Goal: Task Accomplishment & Management: Manage account settings

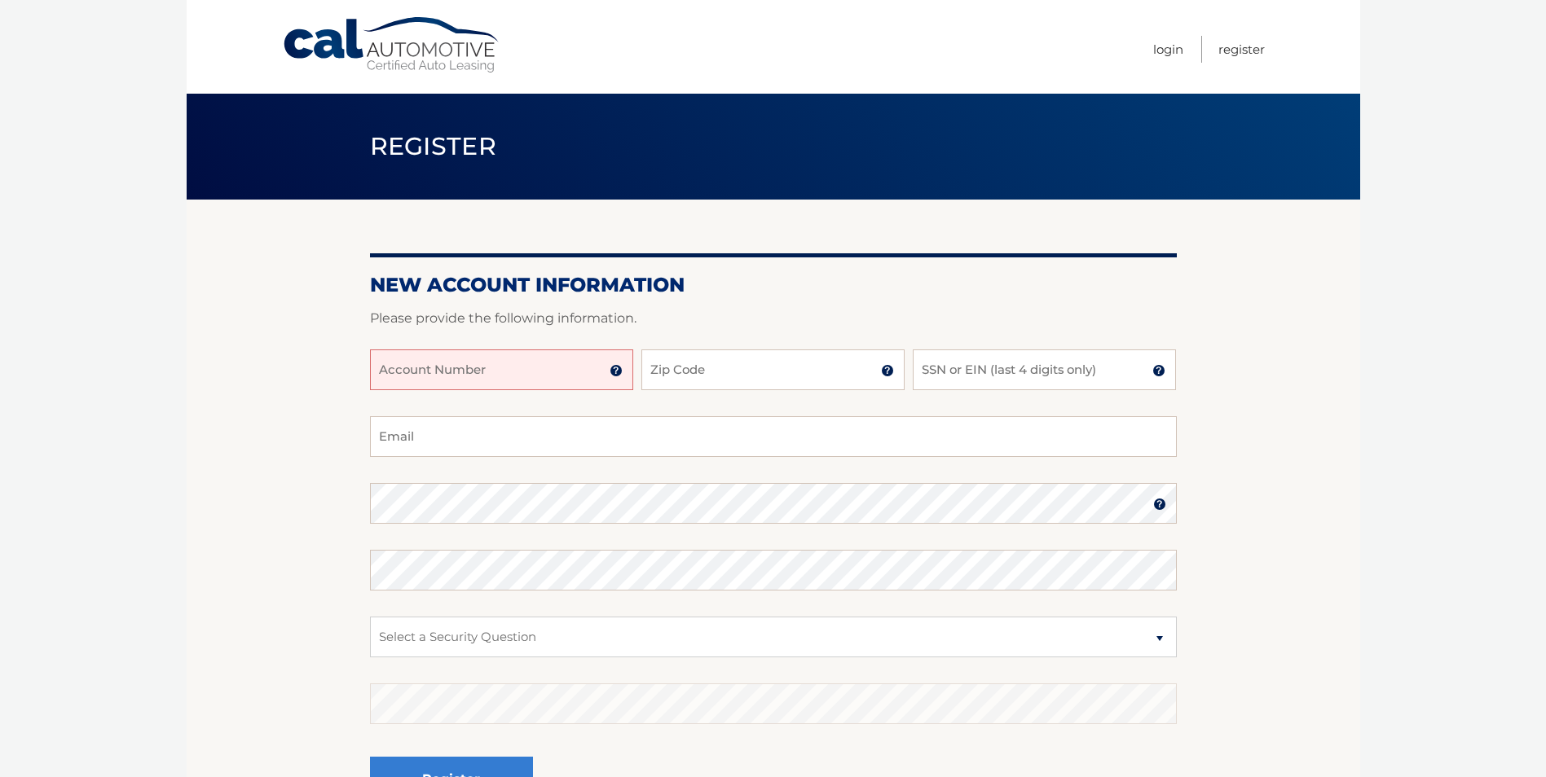
click at [539, 369] on input "Account Number" at bounding box center [501, 370] width 263 height 41
type input "44456025942"
click at [721, 376] on input "Zip Code" at bounding box center [772, 370] width 263 height 41
type input "34982"
click at [956, 380] on input "SSN or EIN (last 4 digits only)" at bounding box center [1044, 370] width 263 height 41
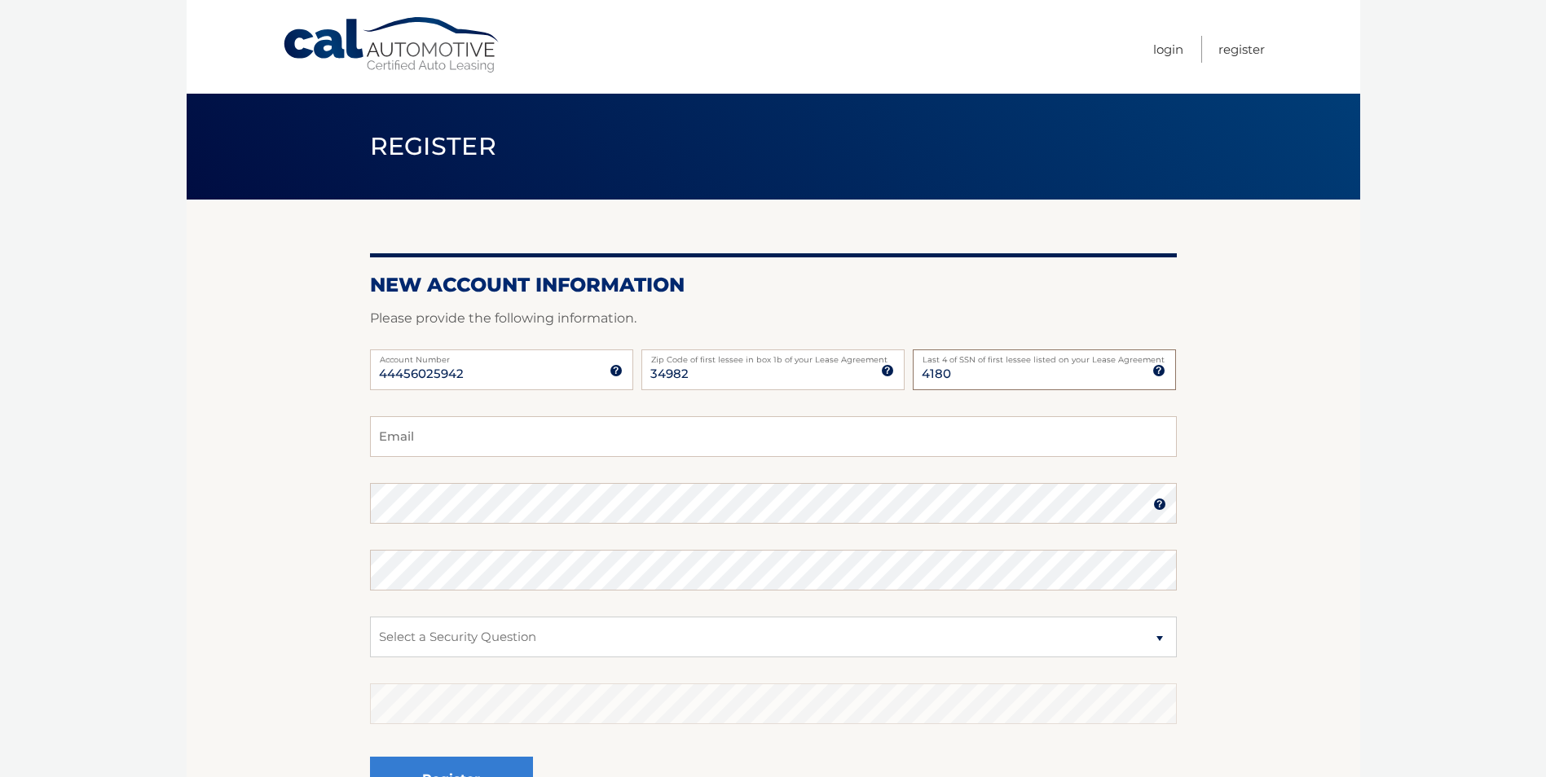
type input "4180"
click at [416, 431] on input "Email" at bounding box center [773, 436] width 807 height 41
type input "Debmock56@yahoo.com"
click at [1158, 508] on img at bounding box center [1159, 504] width 13 height 13
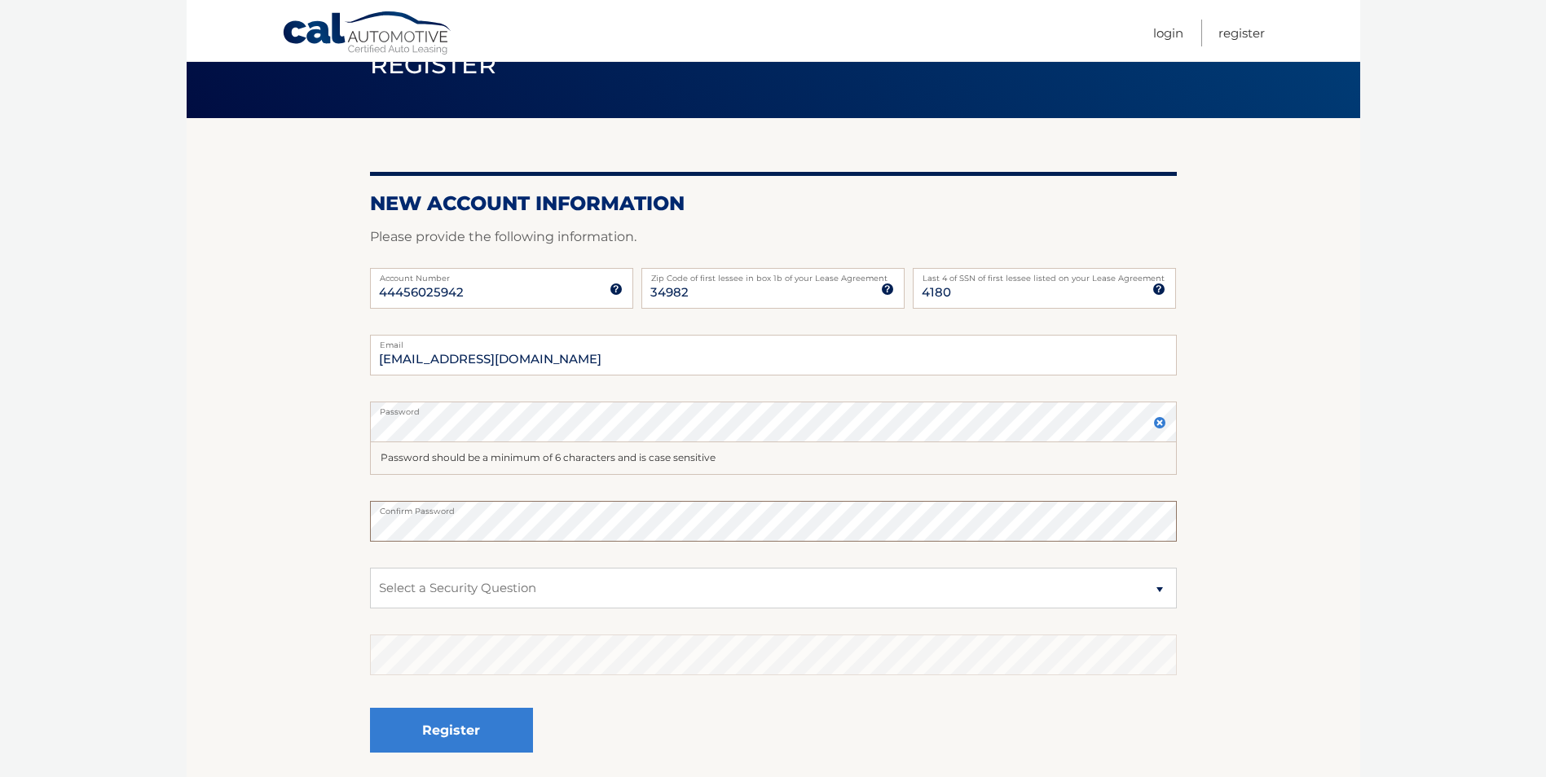
scroll to position [163, 0]
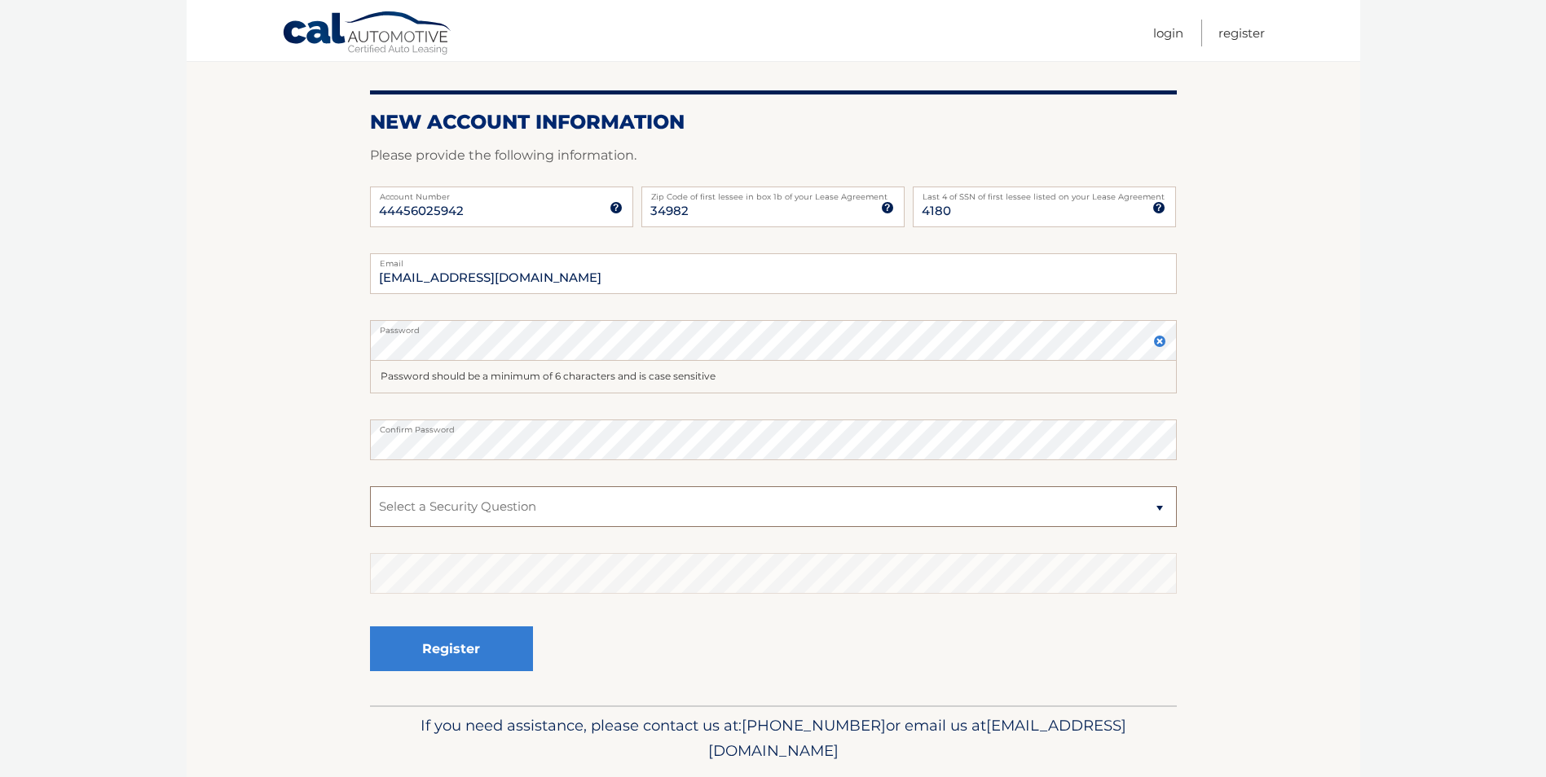
click at [450, 507] on select "Select a Security Question What was the name of your elementary school? What is…" at bounding box center [773, 506] width 807 height 41
select select "1"
click at [370, 486] on select "Select a Security Question What was the name of your elementary school? What is…" at bounding box center [773, 506] width 807 height 41
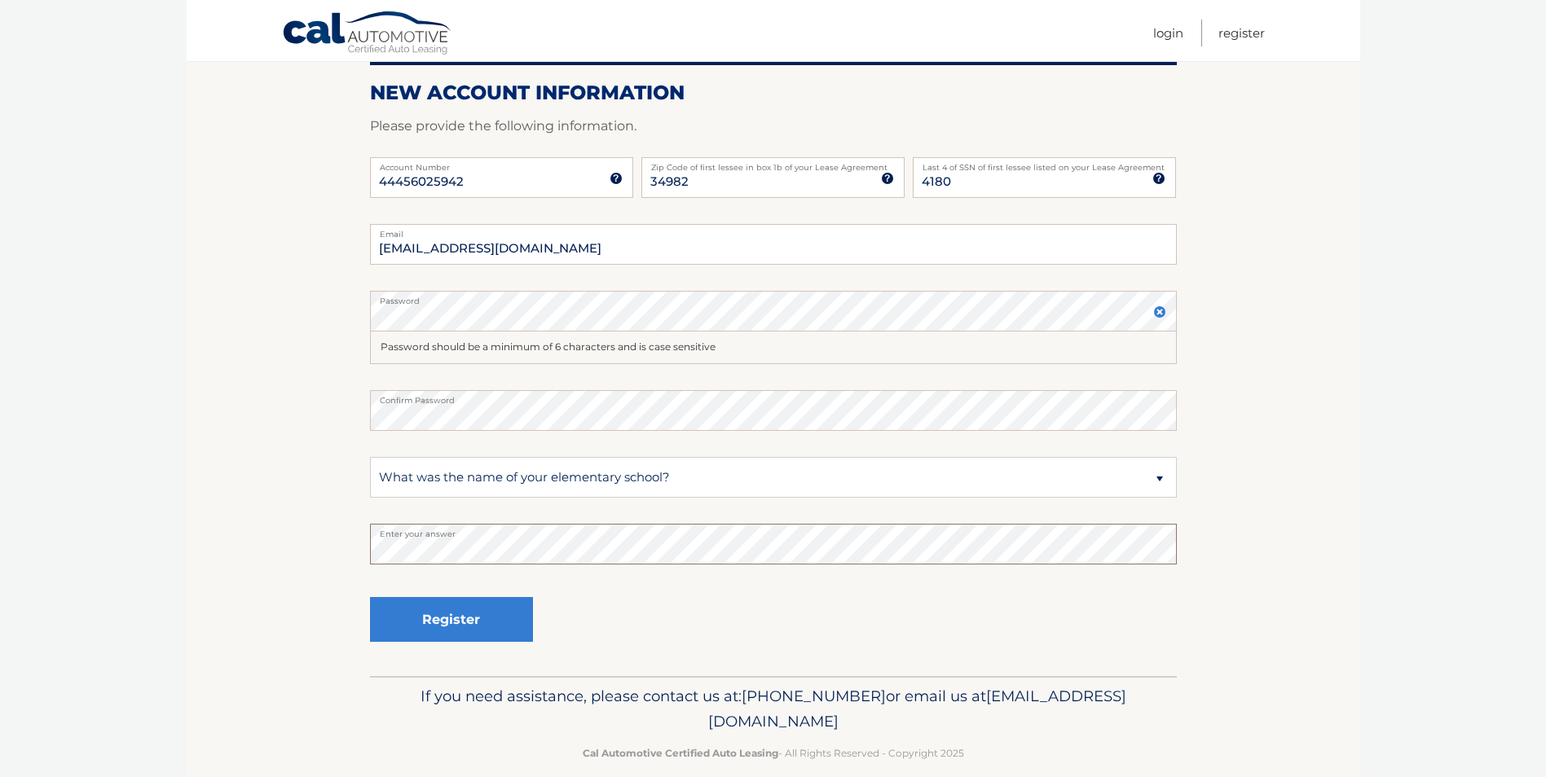
scroll to position [215, 0]
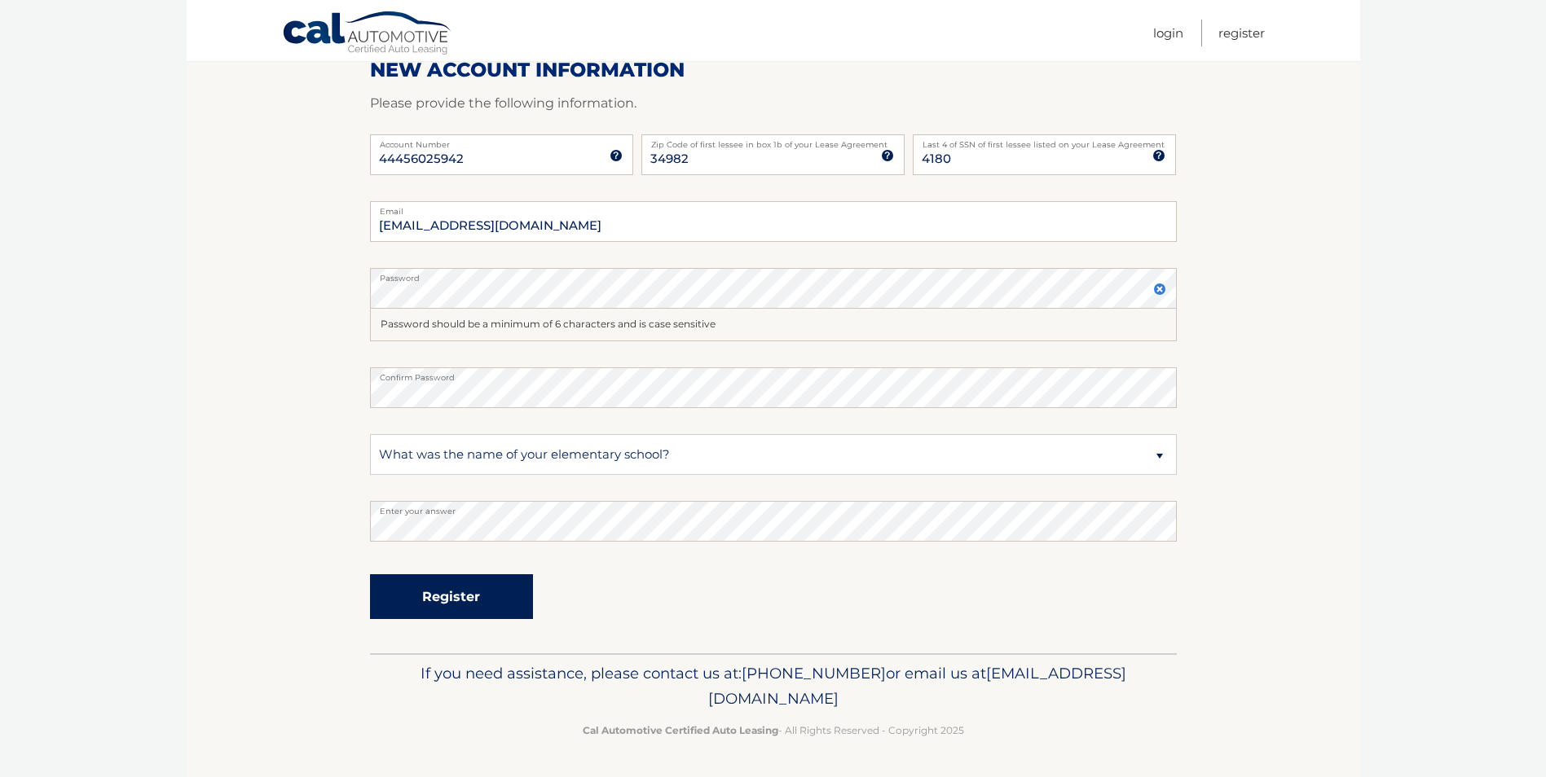
click at [445, 595] on button "Register" at bounding box center [451, 596] width 163 height 45
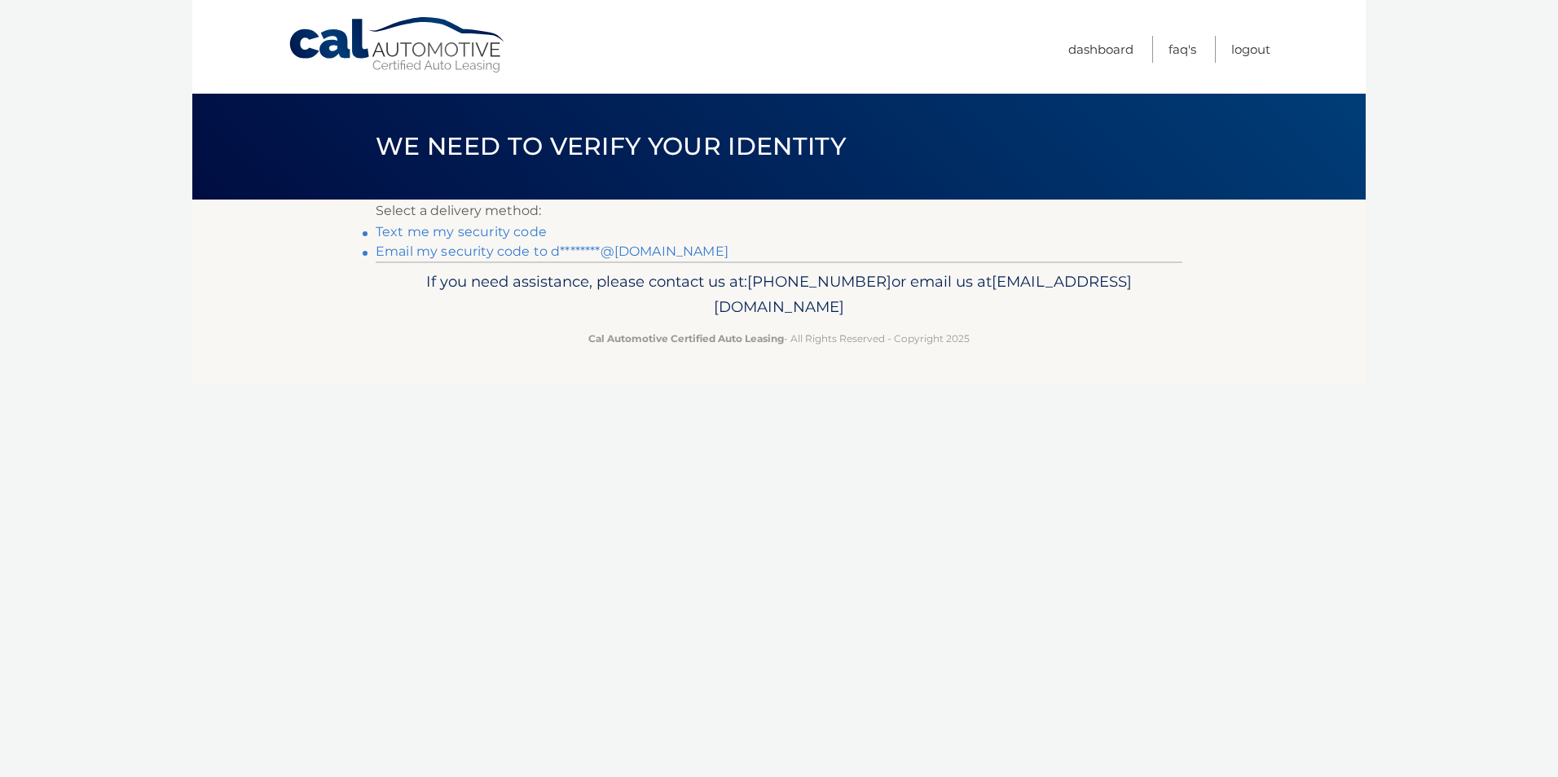
click at [484, 235] on link "Text me my security code" at bounding box center [461, 231] width 171 height 15
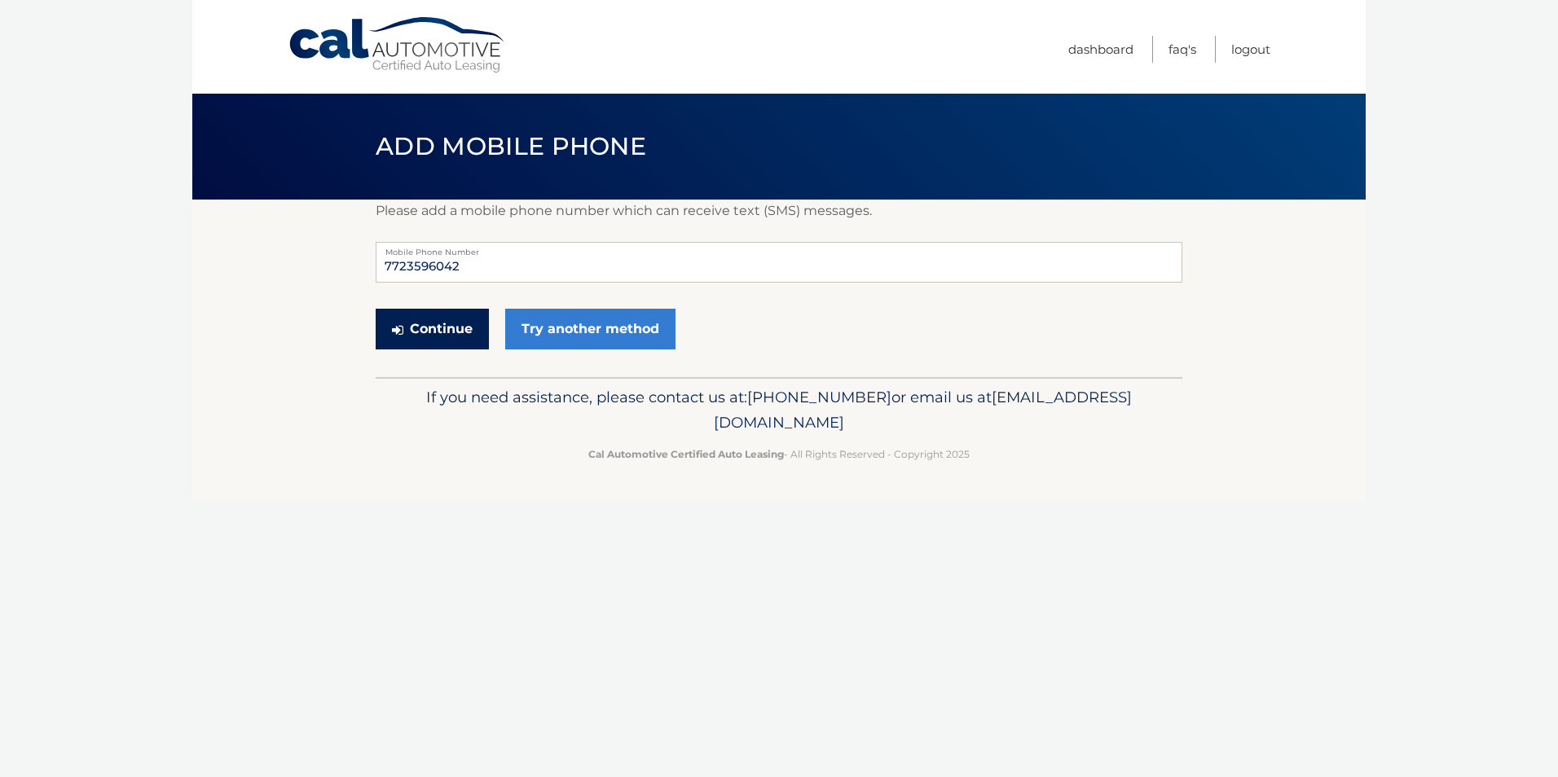
click at [441, 338] on button "Continue" at bounding box center [432, 329] width 113 height 41
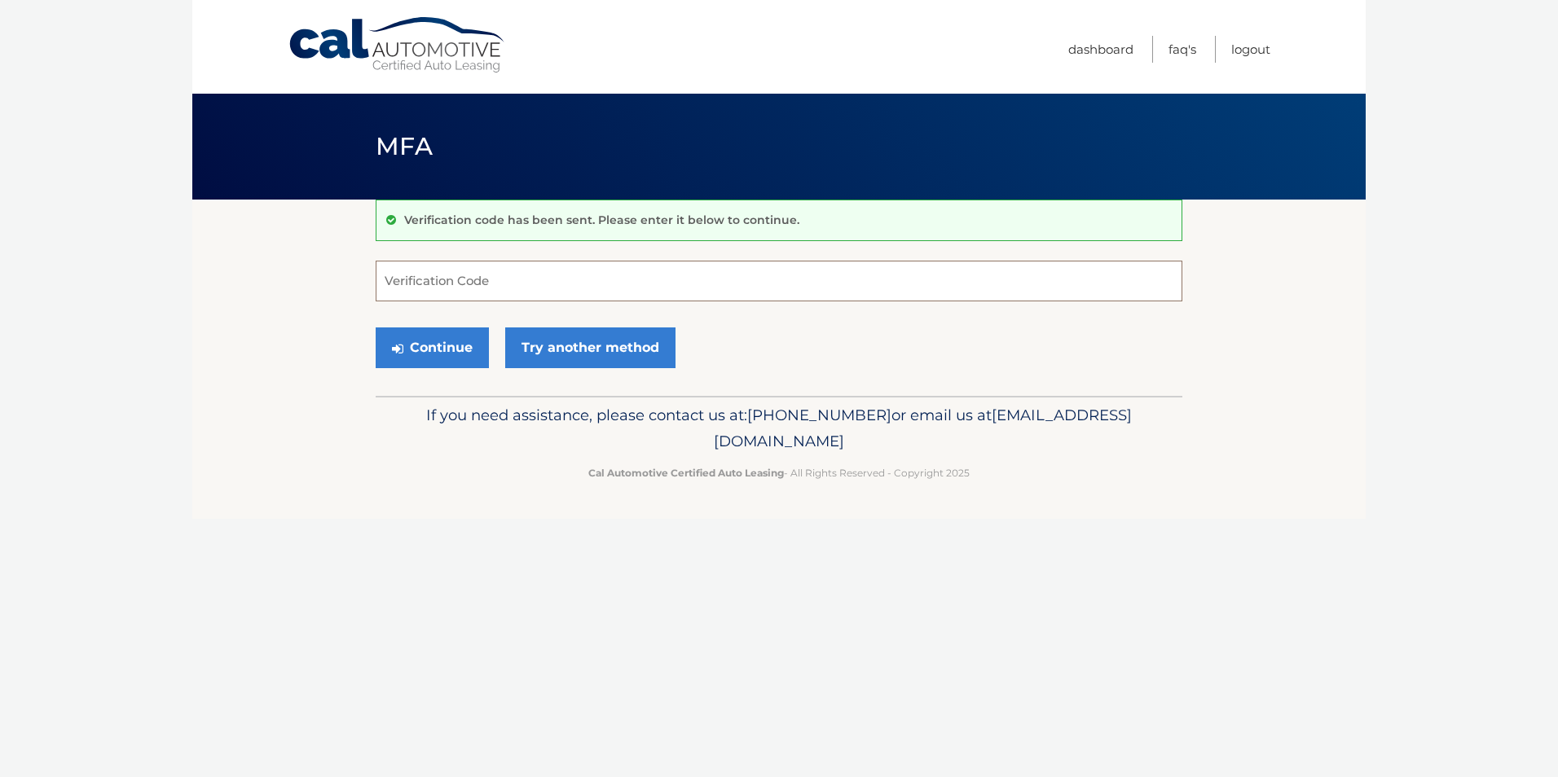
click at [454, 276] on input "Verification Code" at bounding box center [779, 281] width 807 height 41
type input "118902"
click at [432, 340] on button "Continue" at bounding box center [432, 348] width 113 height 41
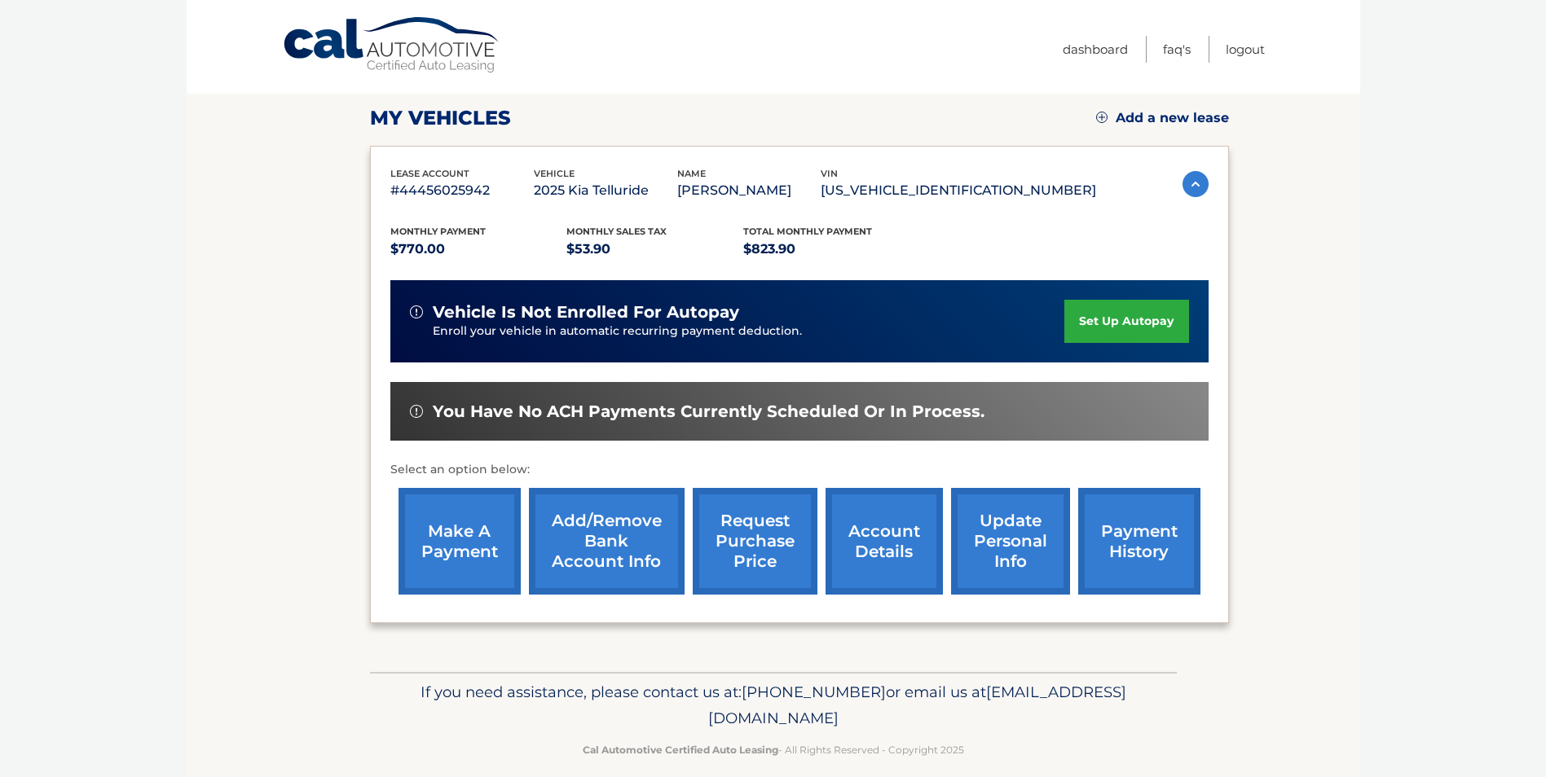
scroll to position [210, 0]
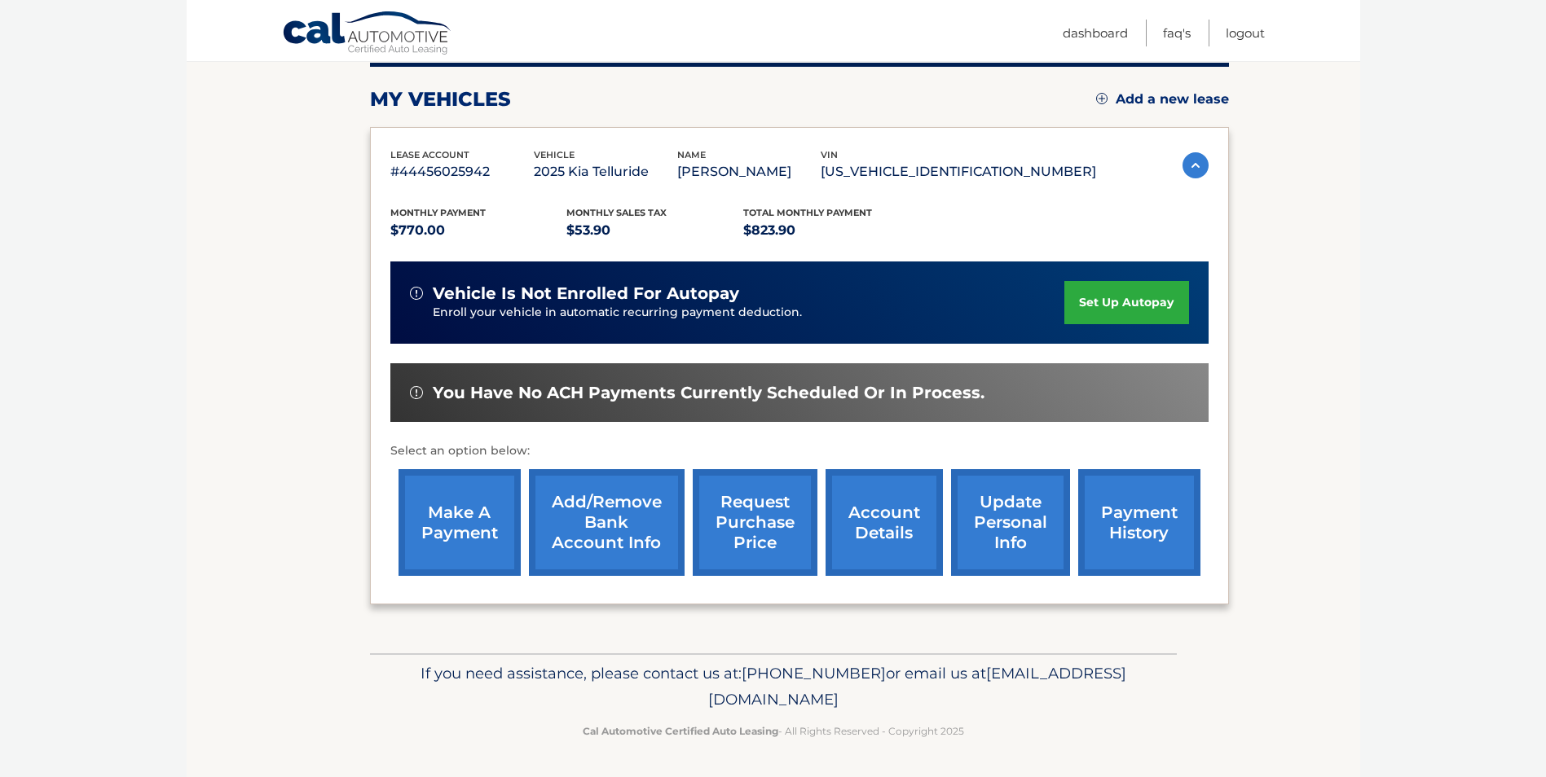
click at [1098, 298] on link "set up autopay" at bounding box center [1126, 302] width 124 height 43
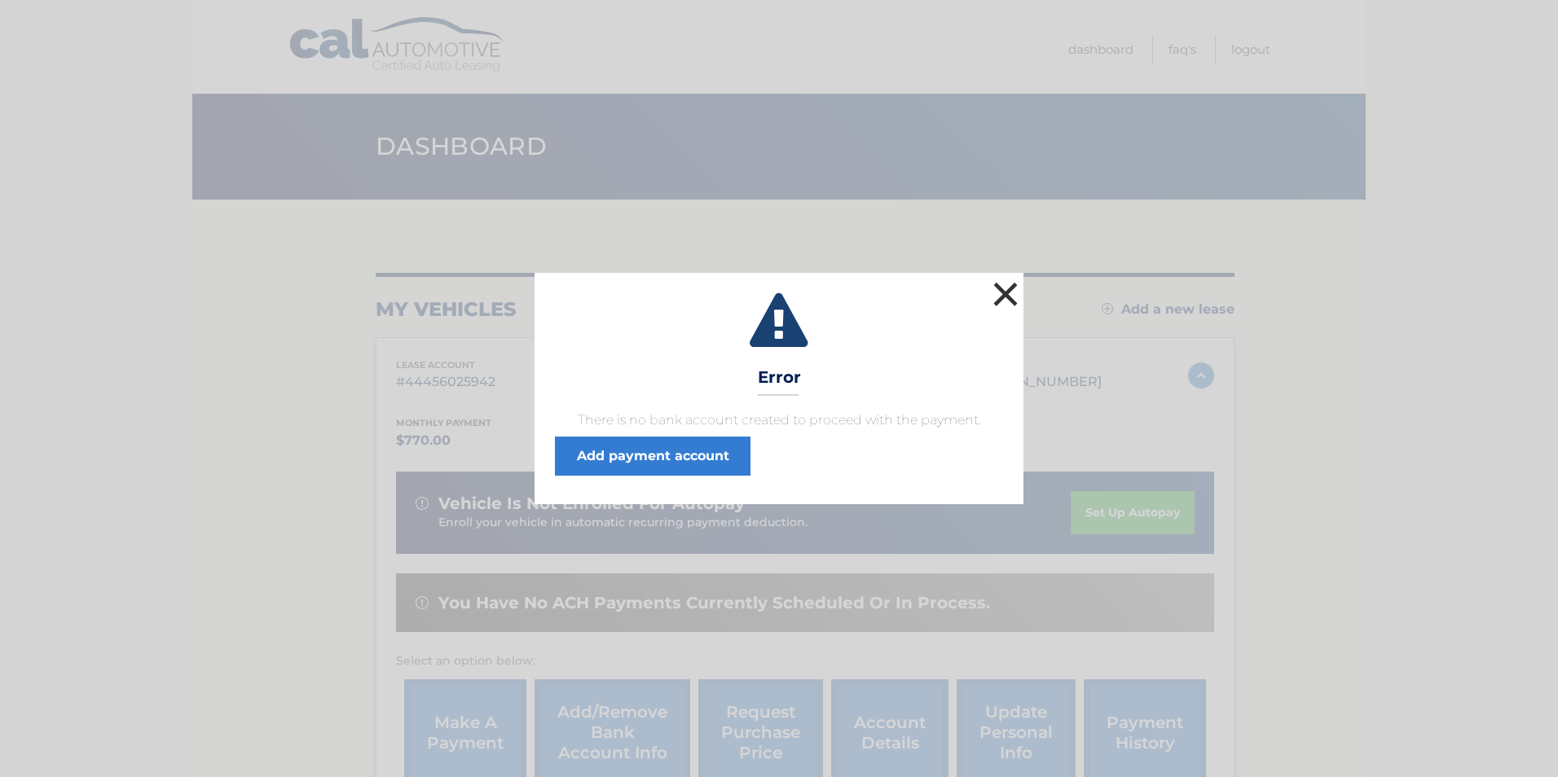
click at [1005, 286] on button "×" at bounding box center [1005, 294] width 33 height 33
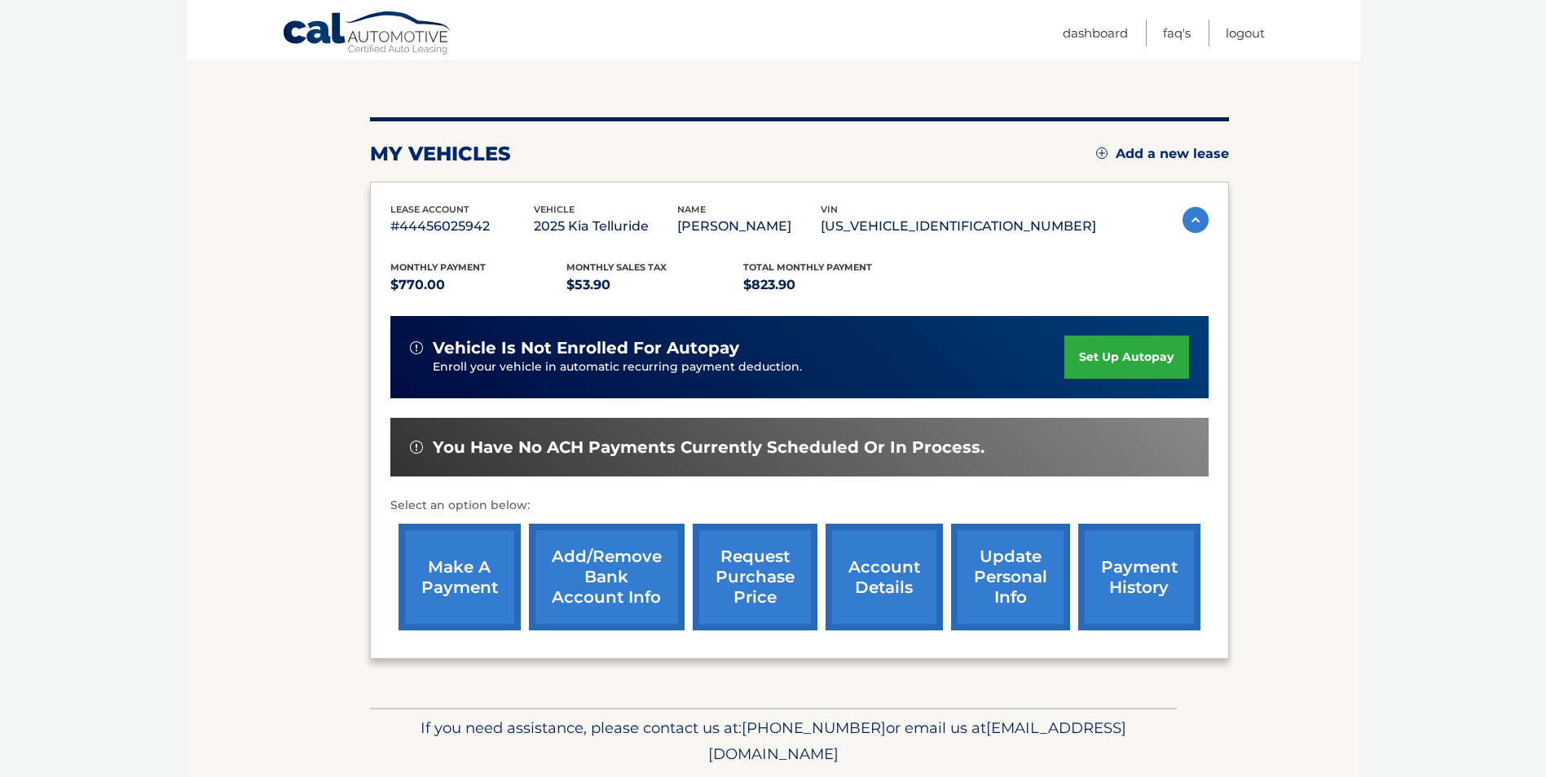
scroll to position [163, 0]
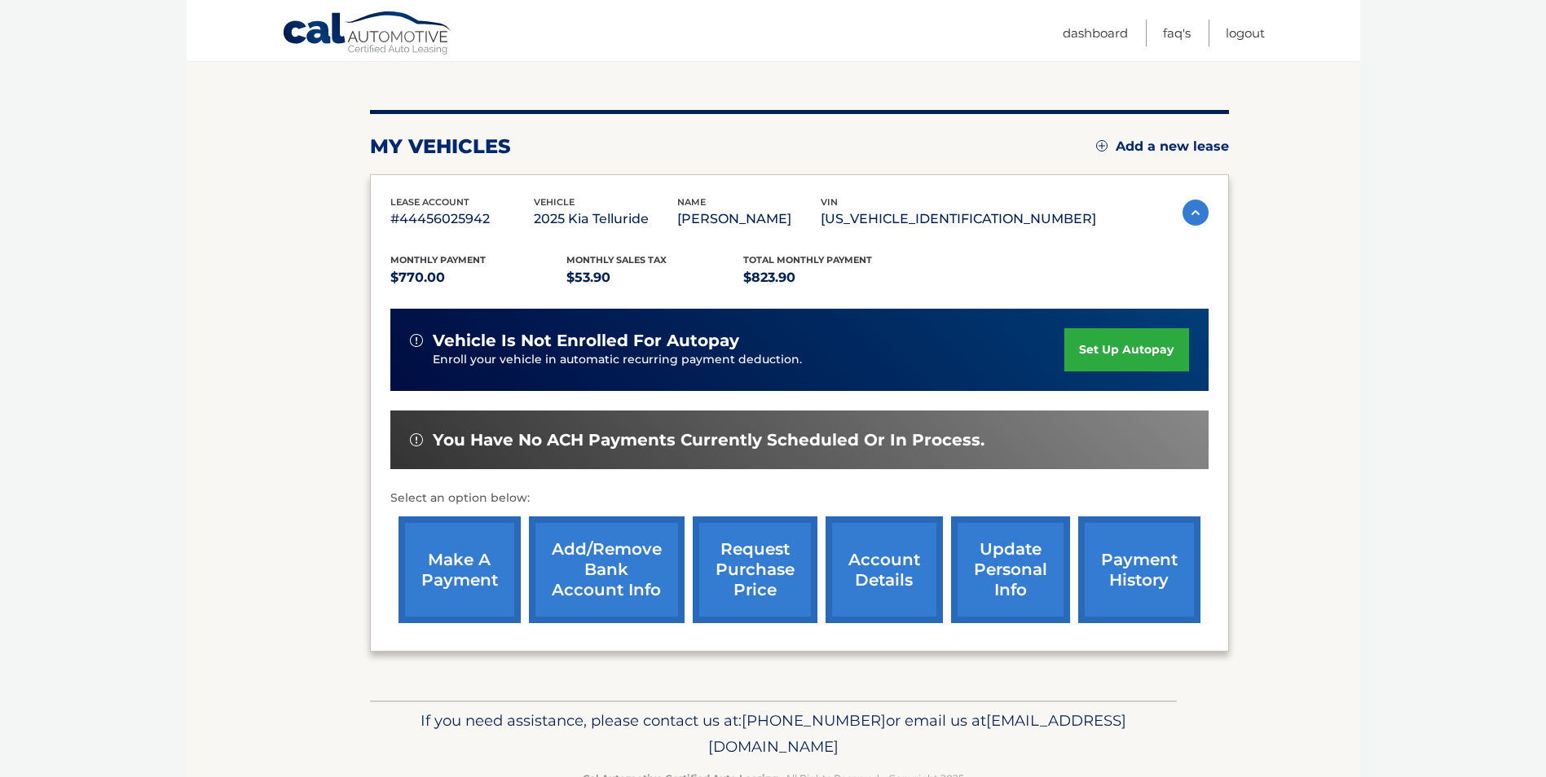
click at [601, 563] on link "Add/Remove bank account info" at bounding box center [607, 570] width 156 height 107
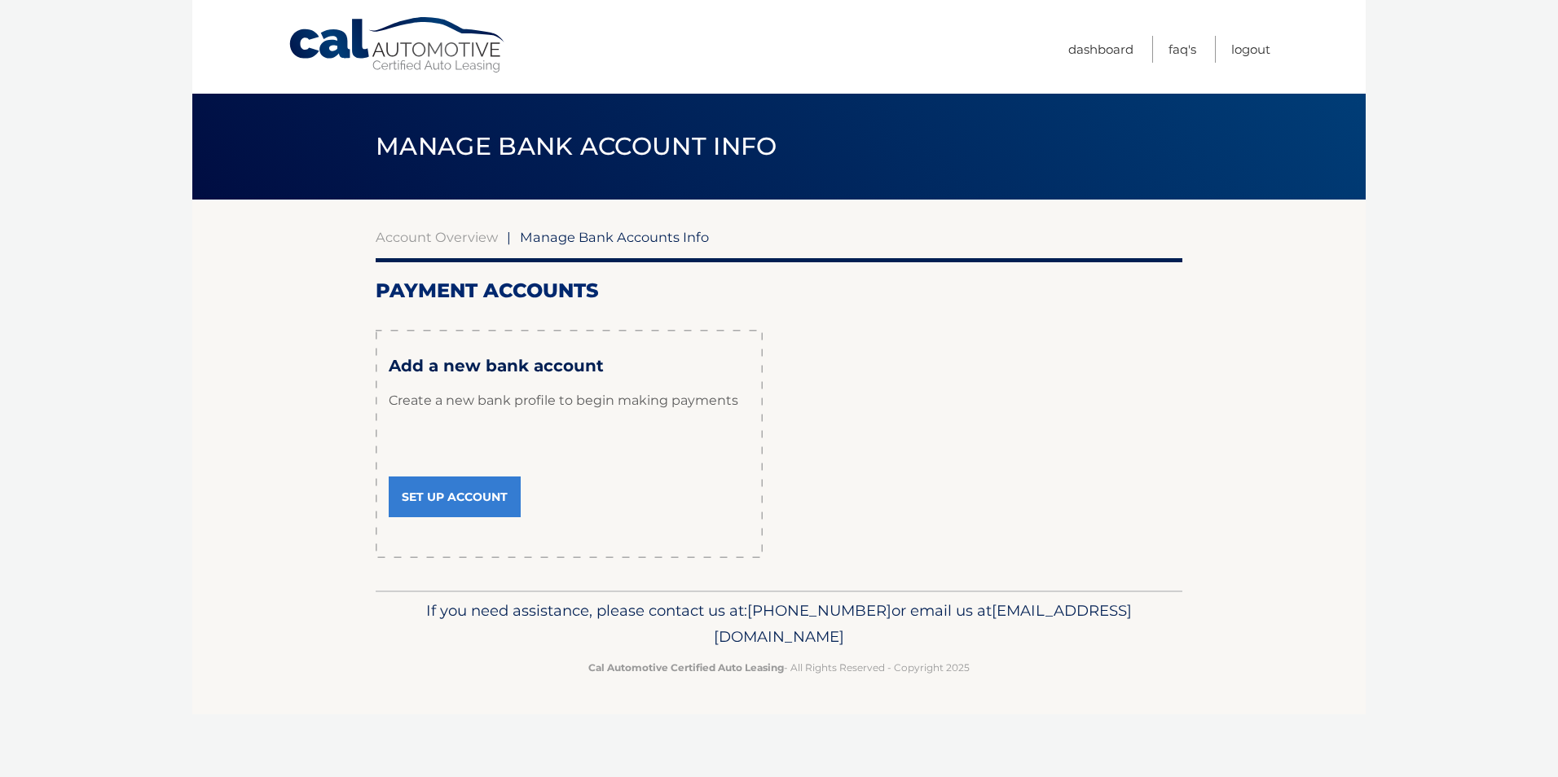
click at [475, 496] on link "Set Up Account" at bounding box center [455, 497] width 132 height 41
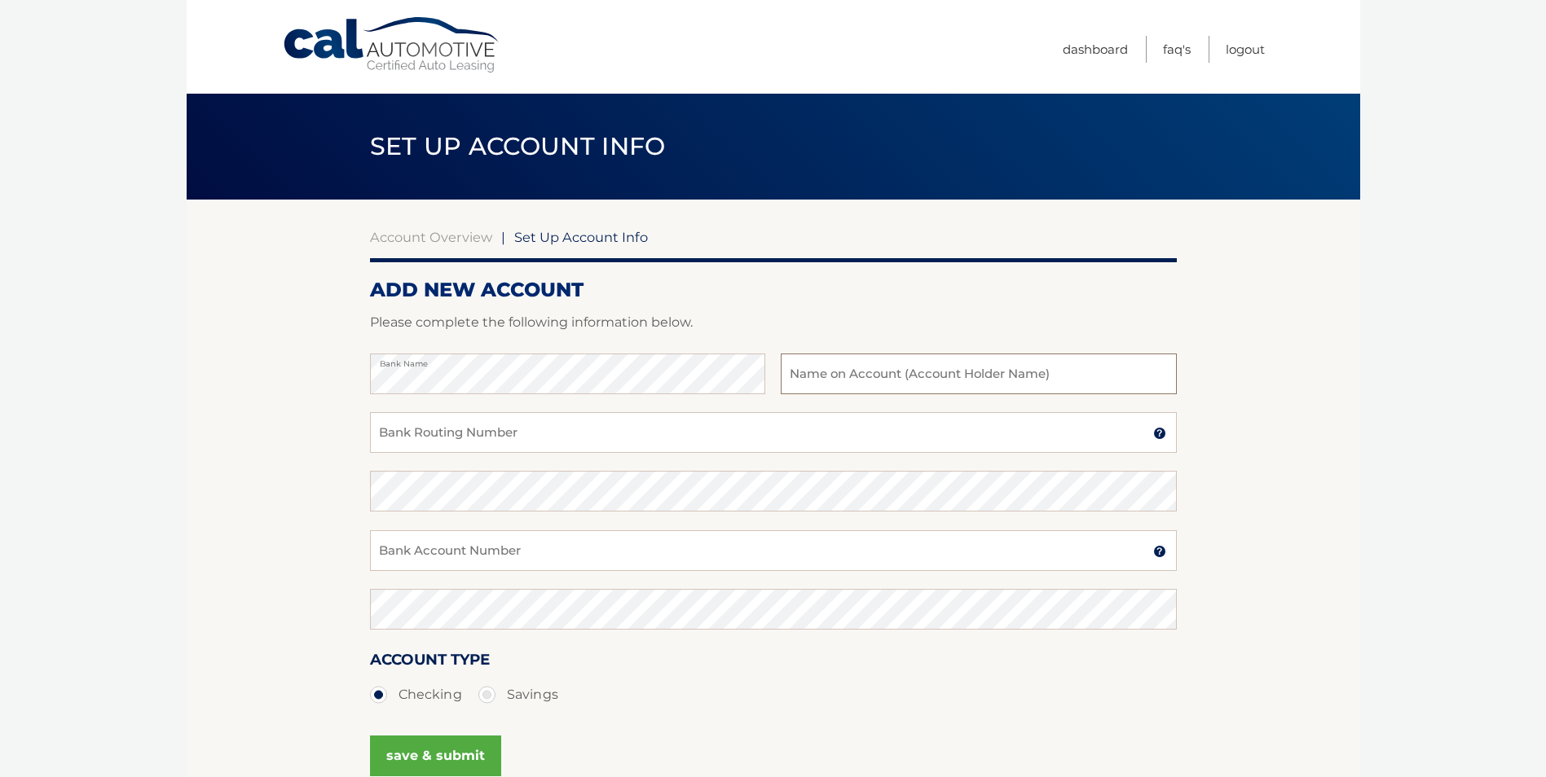
click at [911, 378] on input "text" at bounding box center [978, 374] width 395 height 41
type input "Gerald and Deborah Mock"
click at [686, 444] on input "Bank Routing Number" at bounding box center [773, 432] width 807 height 41
type input "267084199"
click at [546, 548] on input "Bank Account Number" at bounding box center [773, 550] width 807 height 41
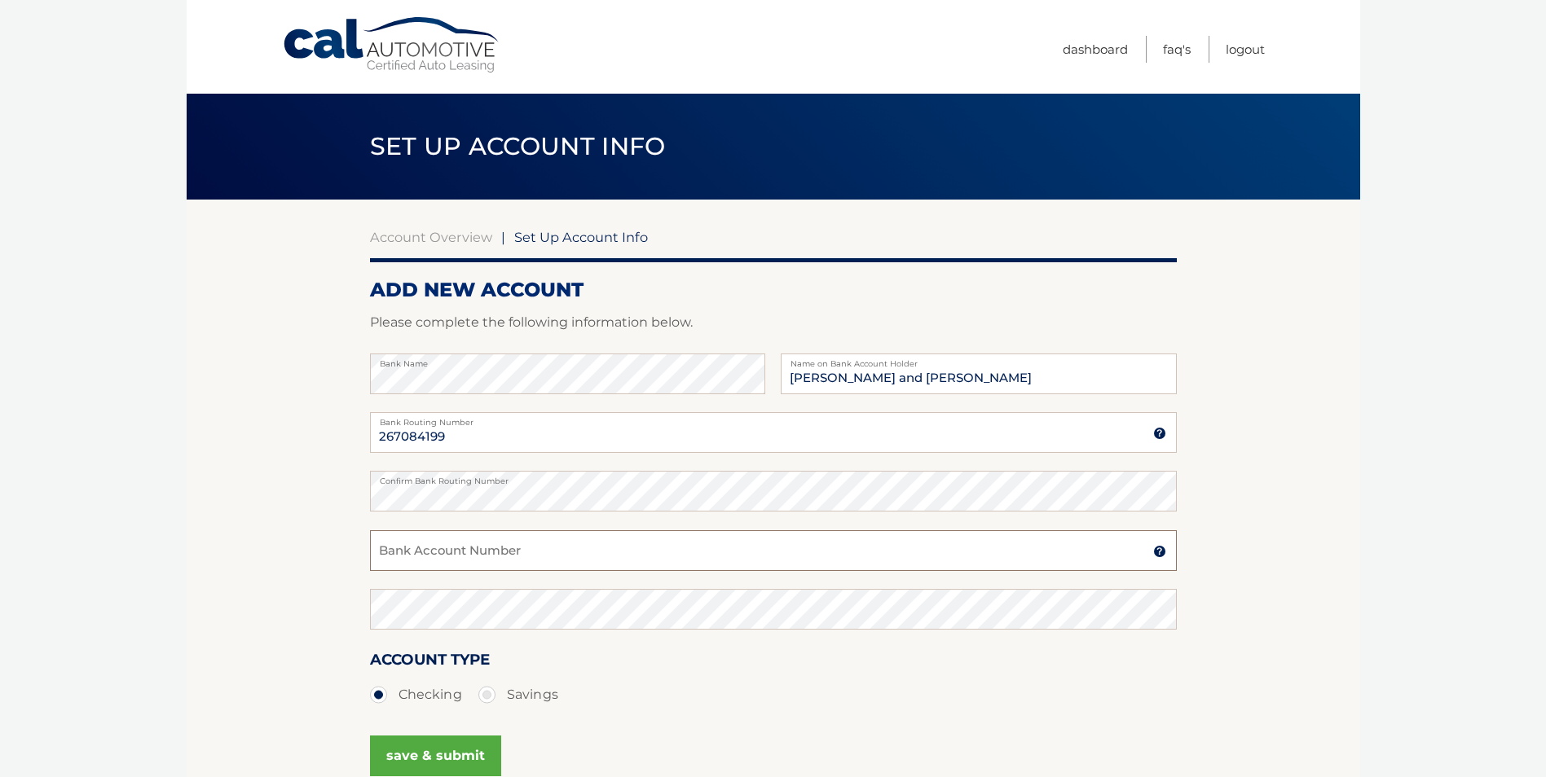
click at [420, 551] on input "Bank Account Number" at bounding box center [773, 550] width 807 height 41
type input "1201864862"
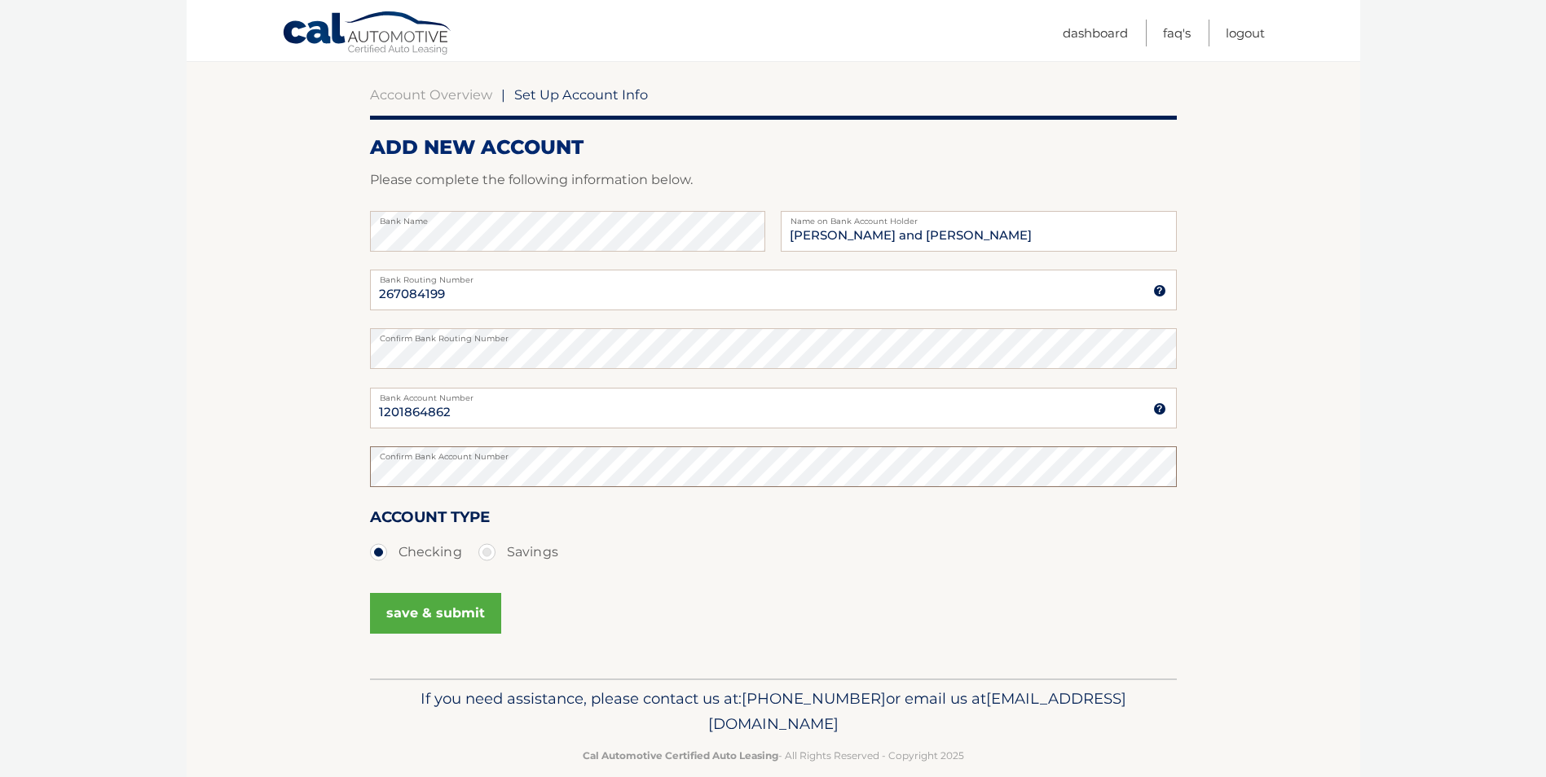
scroll to position [163, 0]
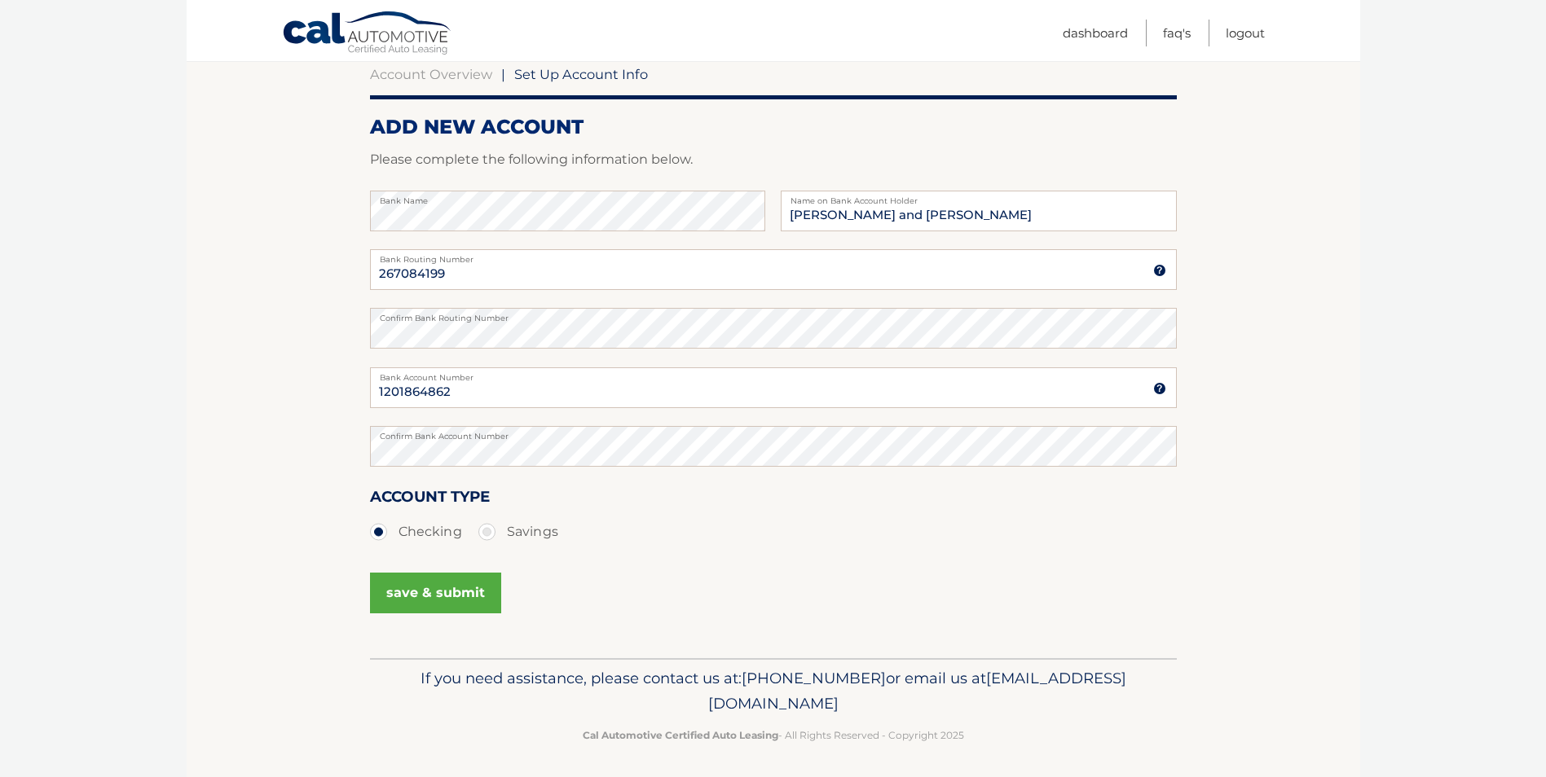
click at [441, 584] on button "save & submit" at bounding box center [435, 593] width 131 height 41
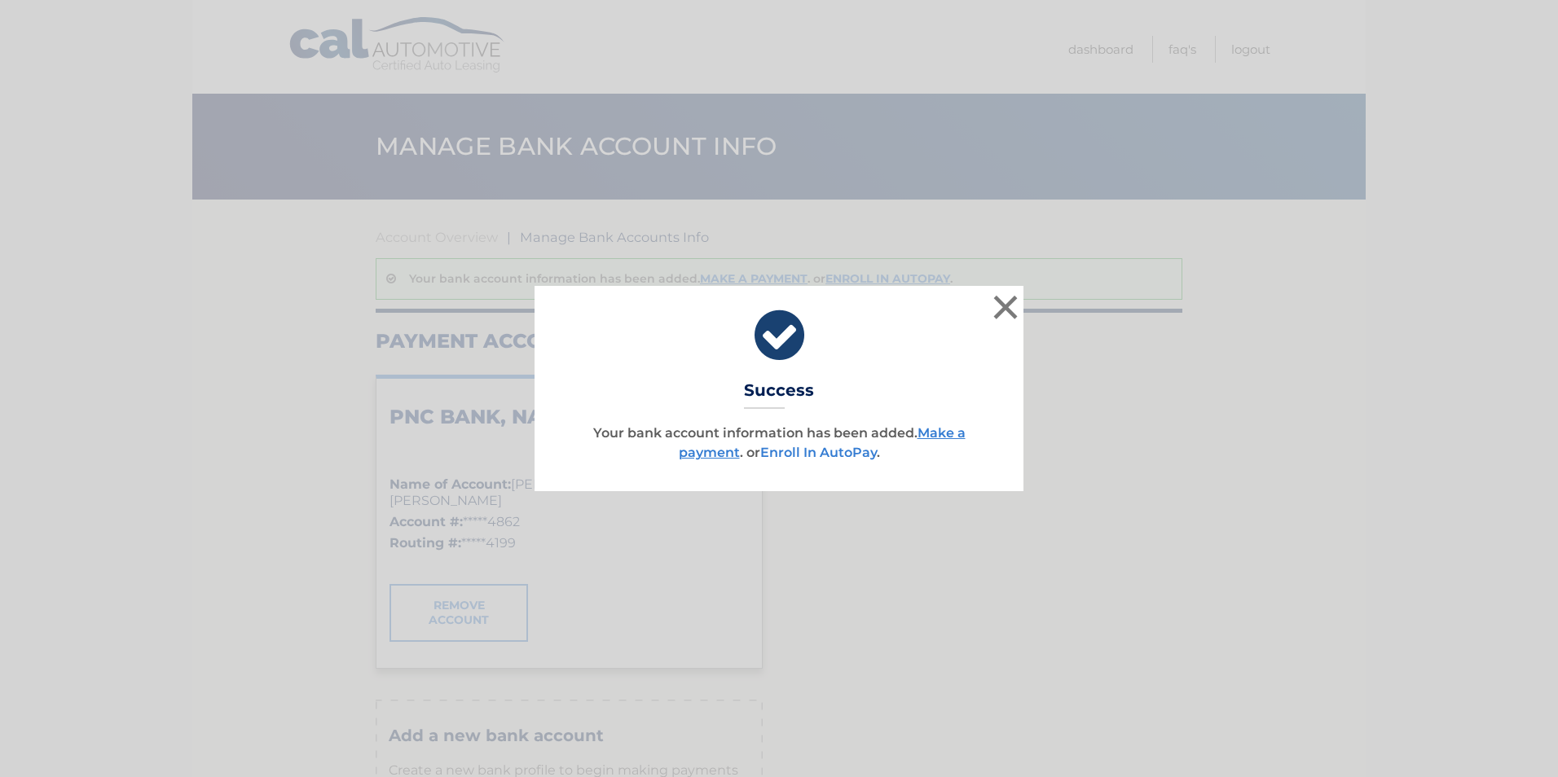
click at [812, 453] on link "Enroll In AutoPay" at bounding box center [818, 452] width 117 height 15
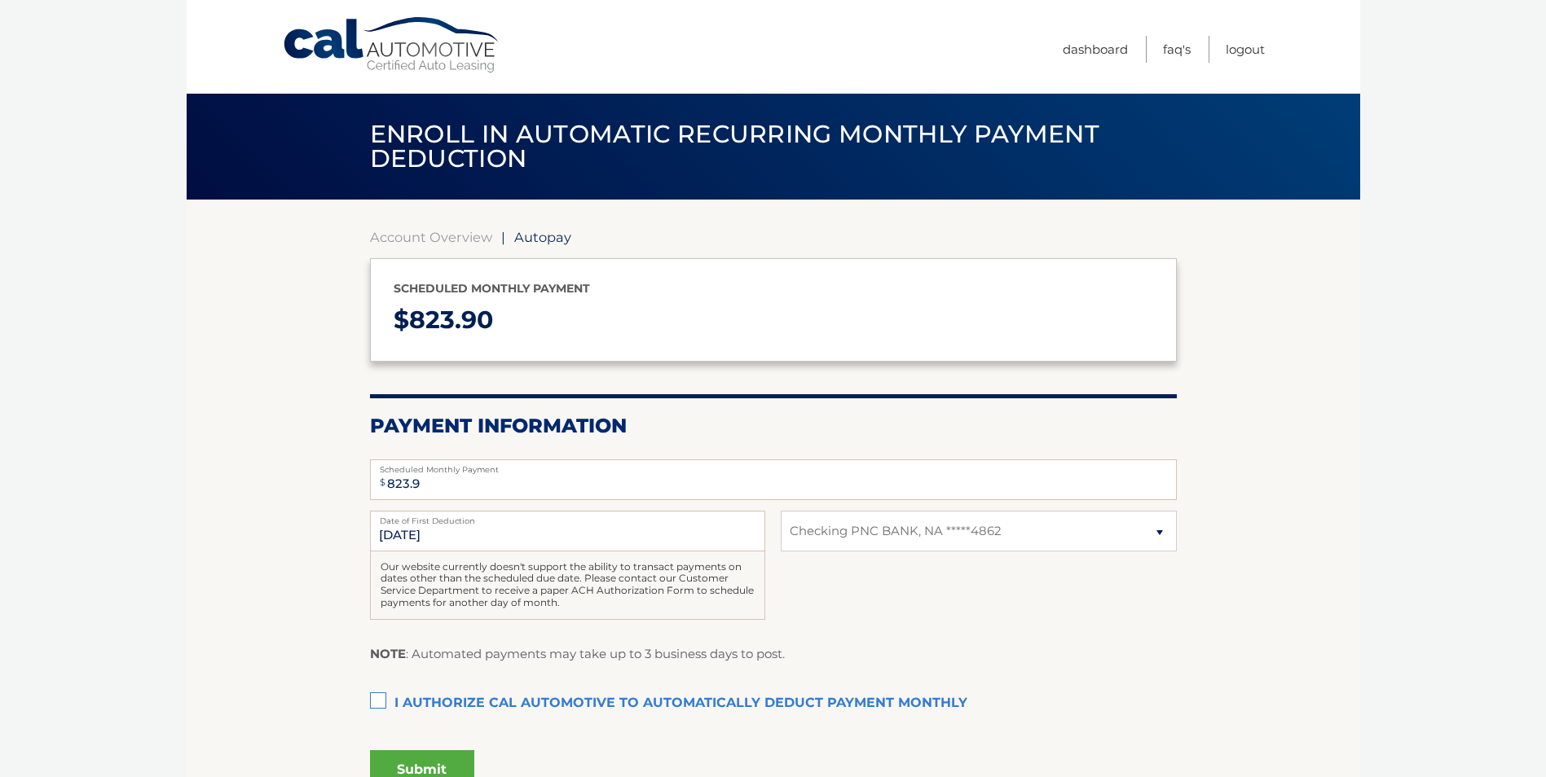
select select "NDVlYjc3ZGYtNDE4Yi00ZmFmLTkzNzMtYjIzYjM0YzlkYzNl"
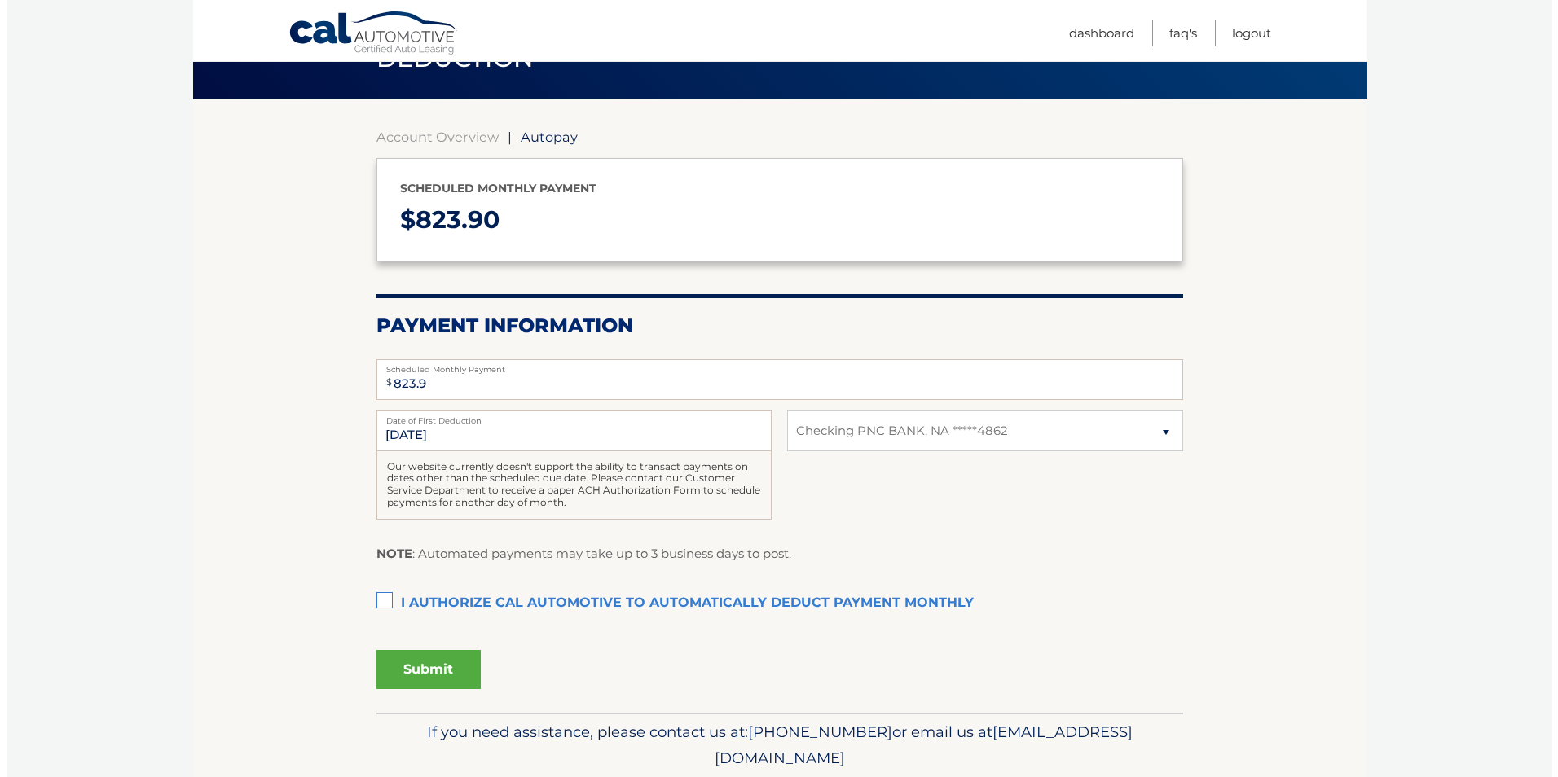
scroll to position [159, 0]
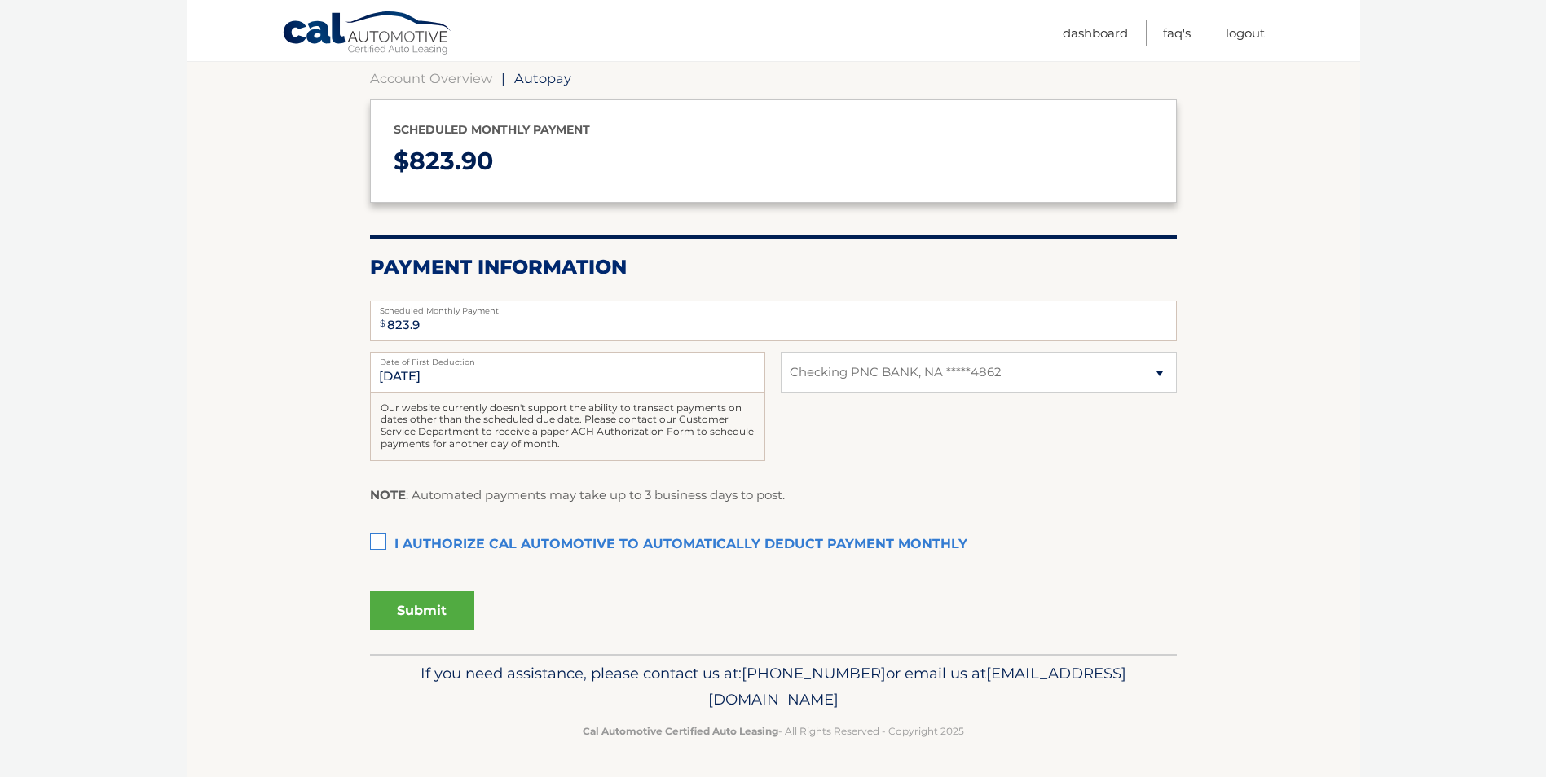
click at [372, 540] on label "I authorize cal automotive to automatically deduct payment monthly This checkbo…" at bounding box center [773, 545] width 807 height 33
click at [0, 0] on input "I authorize cal automotive to automatically deduct payment monthly This checkbo…" at bounding box center [0, 0] width 0 height 0
click at [416, 614] on button "Submit" at bounding box center [422, 611] width 104 height 39
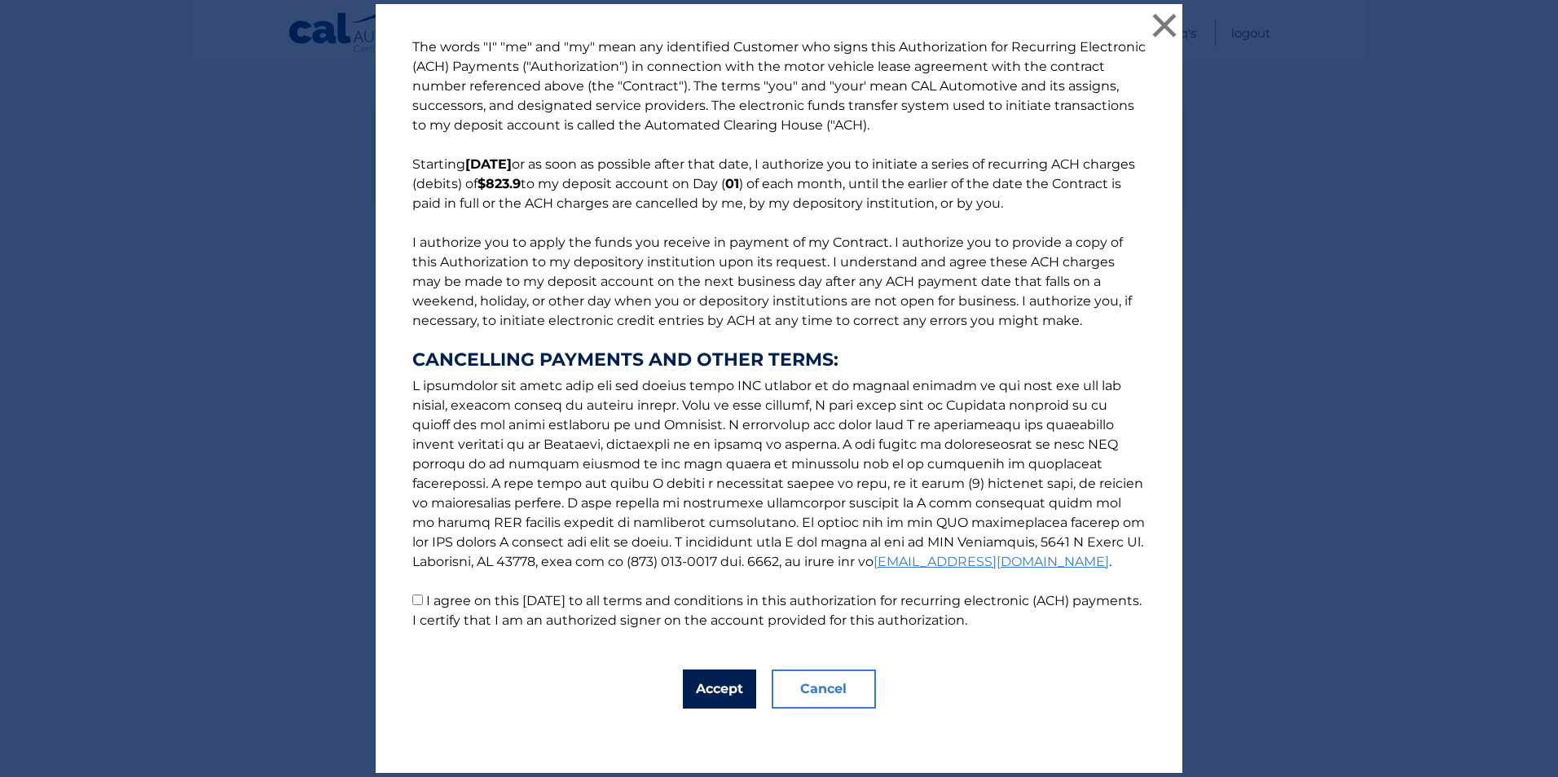
click at [716, 689] on button "Accept" at bounding box center [719, 689] width 73 height 39
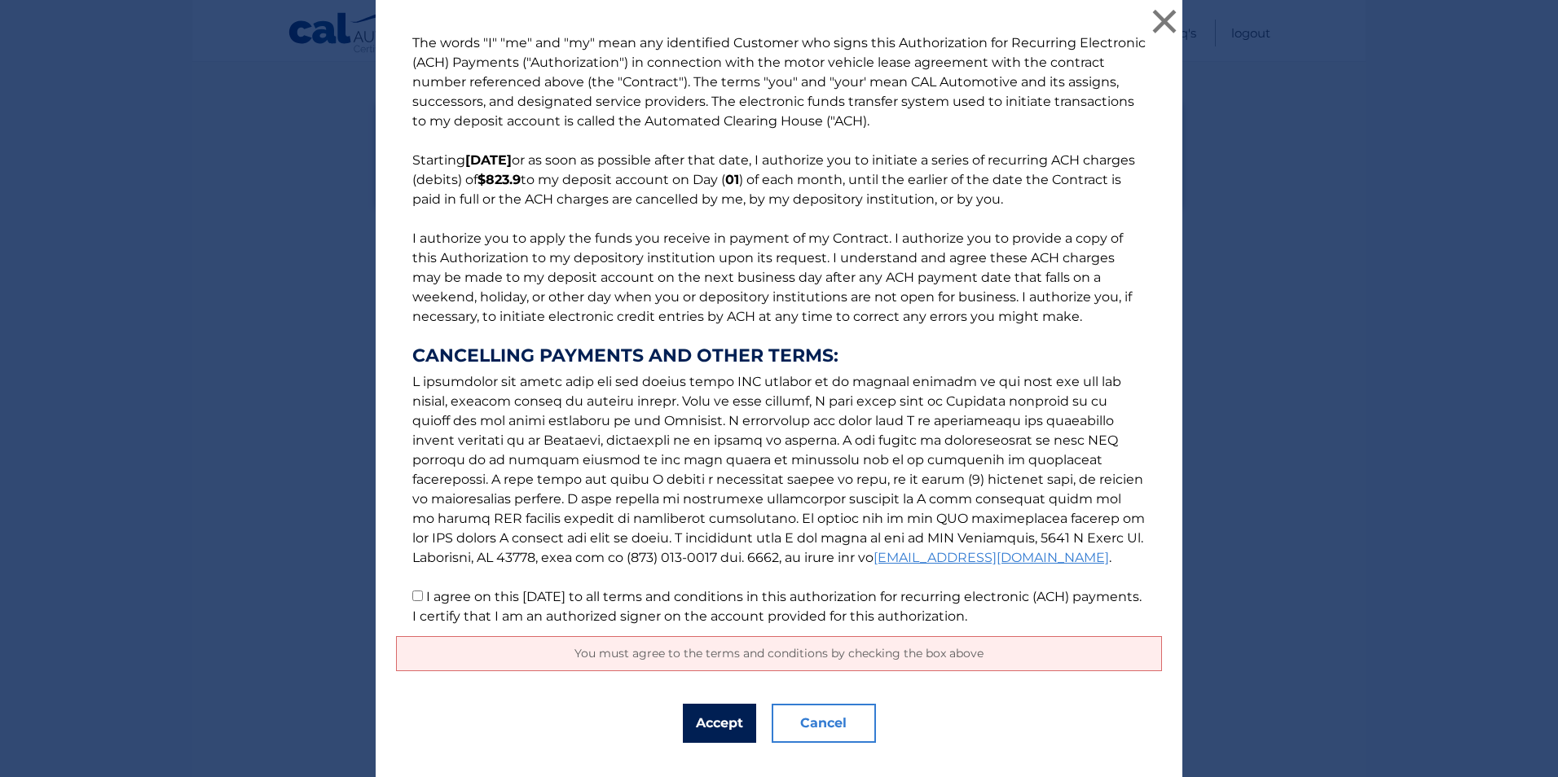
click at [702, 727] on button "Accept" at bounding box center [719, 723] width 73 height 39
click at [706, 713] on button "Accept" at bounding box center [719, 723] width 73 height 39
click at [412, 591] on input "I agree on this [DATE] to all terms and conditions in this authorization for re…" at bounding box center [417, 596] width 11 height 11
checkbox input "true"
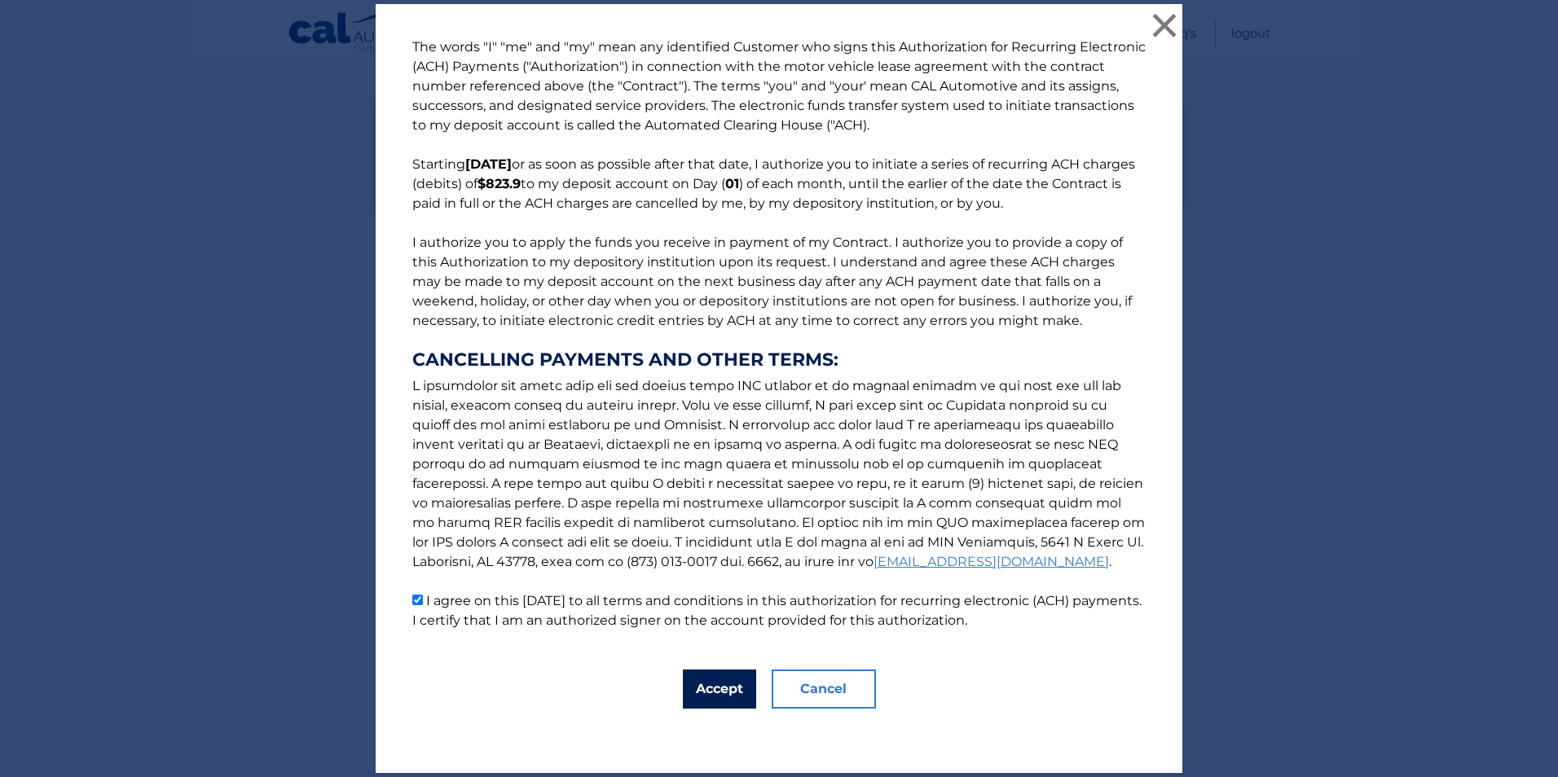
click at [725, 693] on button "Accept" at bounding box center [719, 689] width 73 height 39
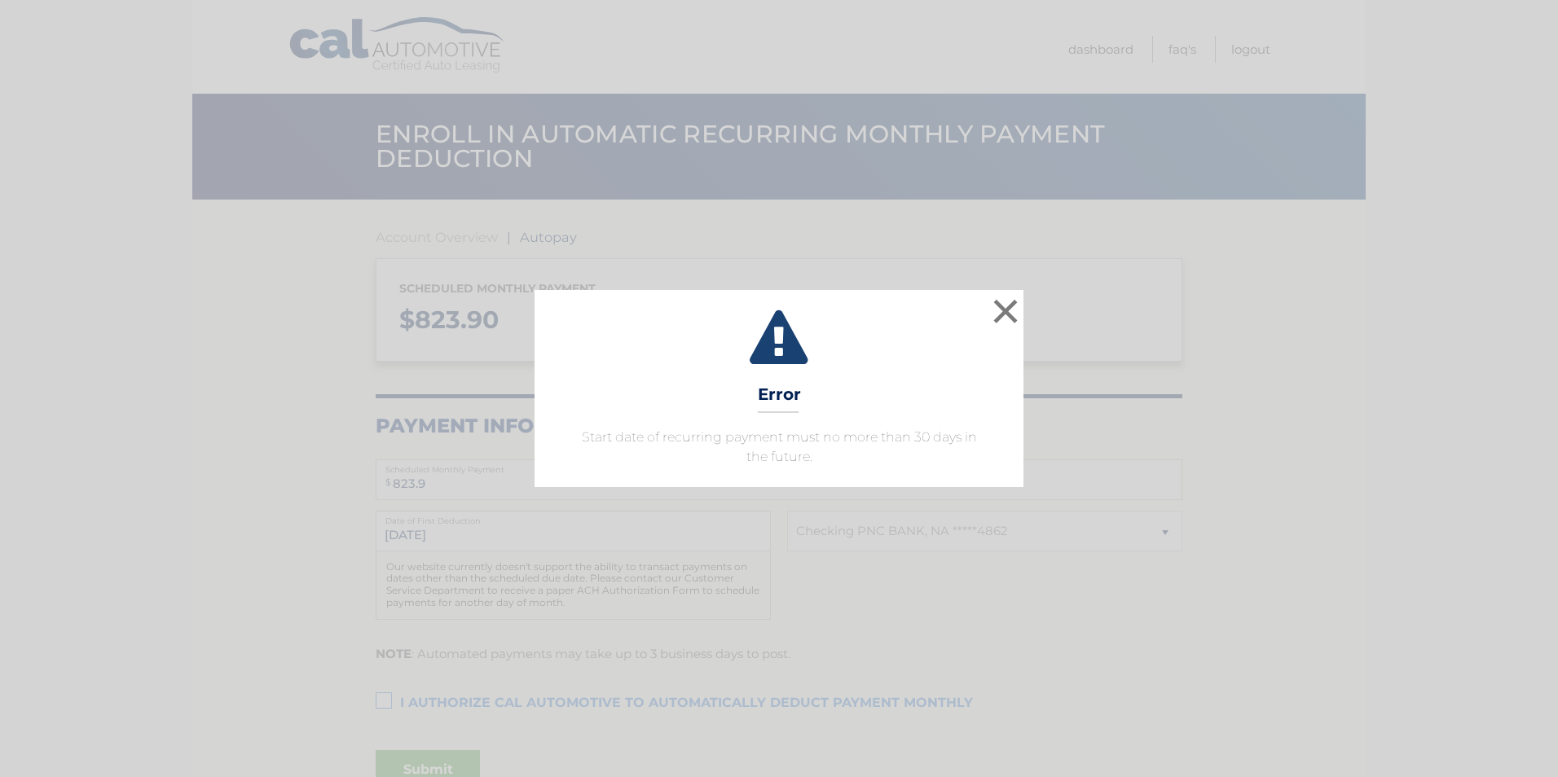
select select "NDVlYjc3ZGYtNDE4Yi00ZmFmLTkzNzMtYjIzYjM0YzlkYzNl"
click at [1002, 303] on button "×" at bounding box center [1005, 311] width 33 height 33
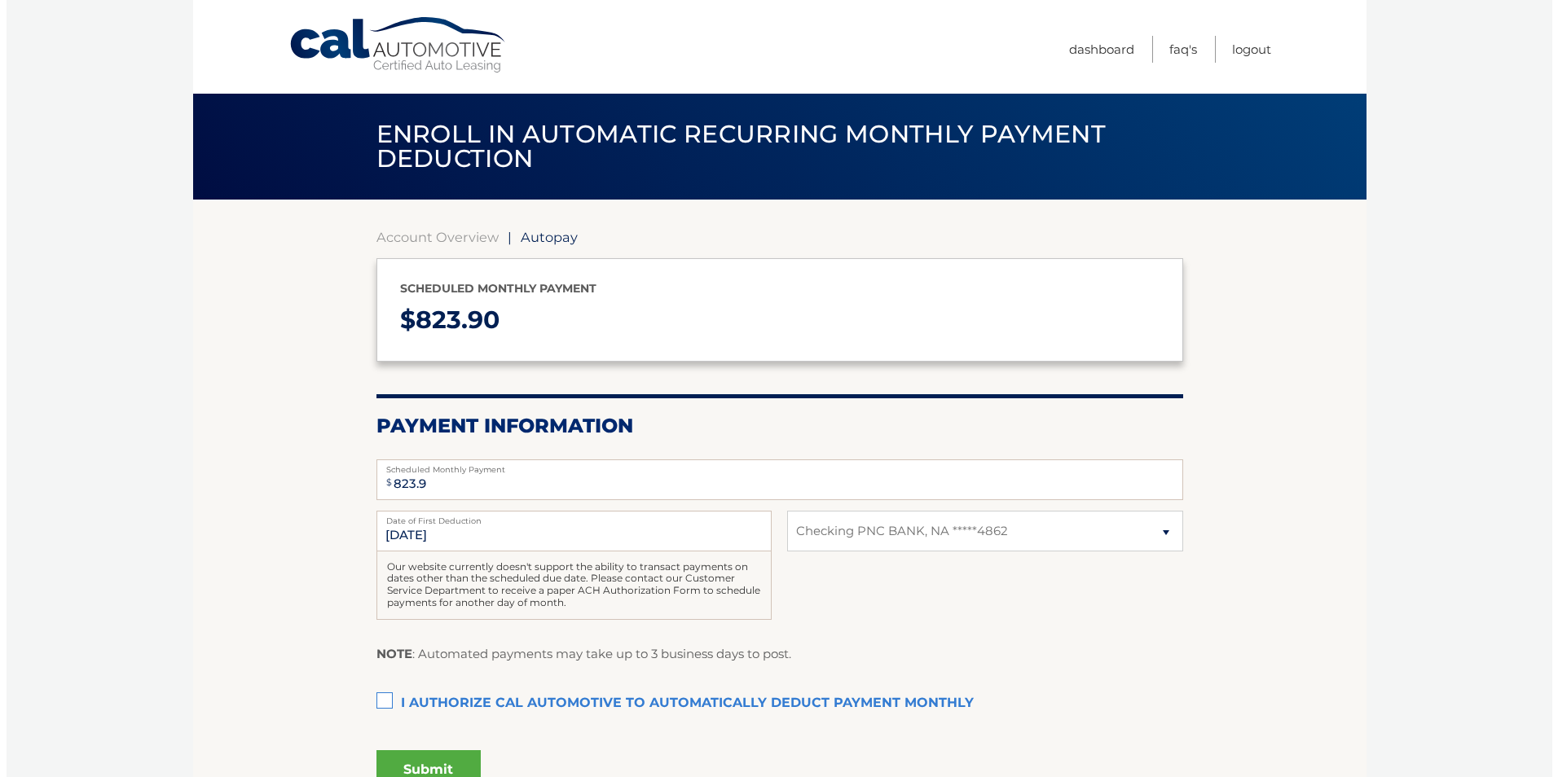
scroll to position [81, 0]
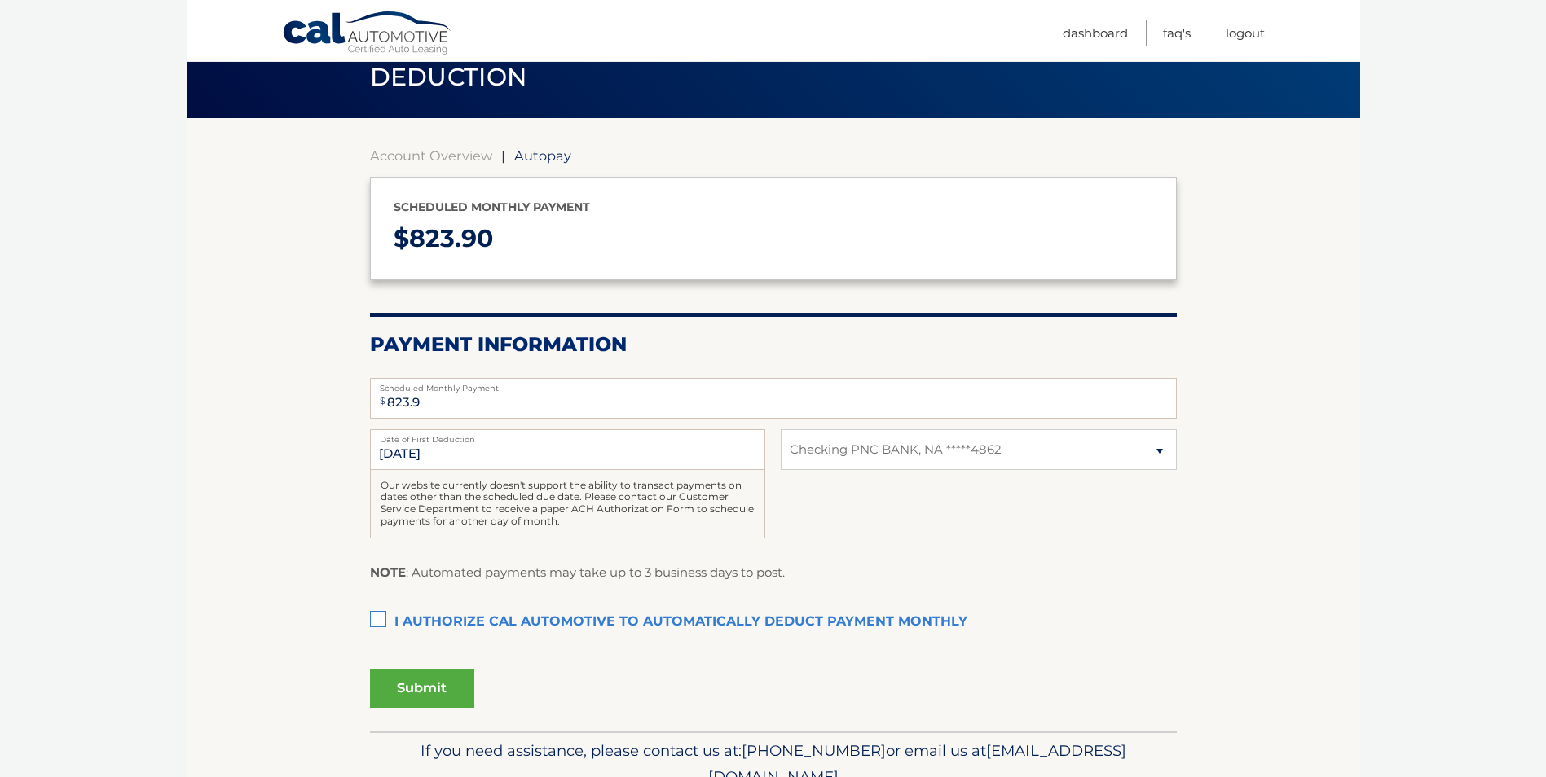
click at [379, 618] on label "I authorize cal automotive to automatically deduct payment monthly This checkbo…" at bounding box center [773, 622] width 807 height 33
click at [0, 0] on input "I authorize cal automotive to automatically deduct payment monthly This checkbo…" at bounding box center [0, 0] width 0 height 0
click at [418, 682] on button "Submit" at bounding box center [422, 688] width 104 height 39
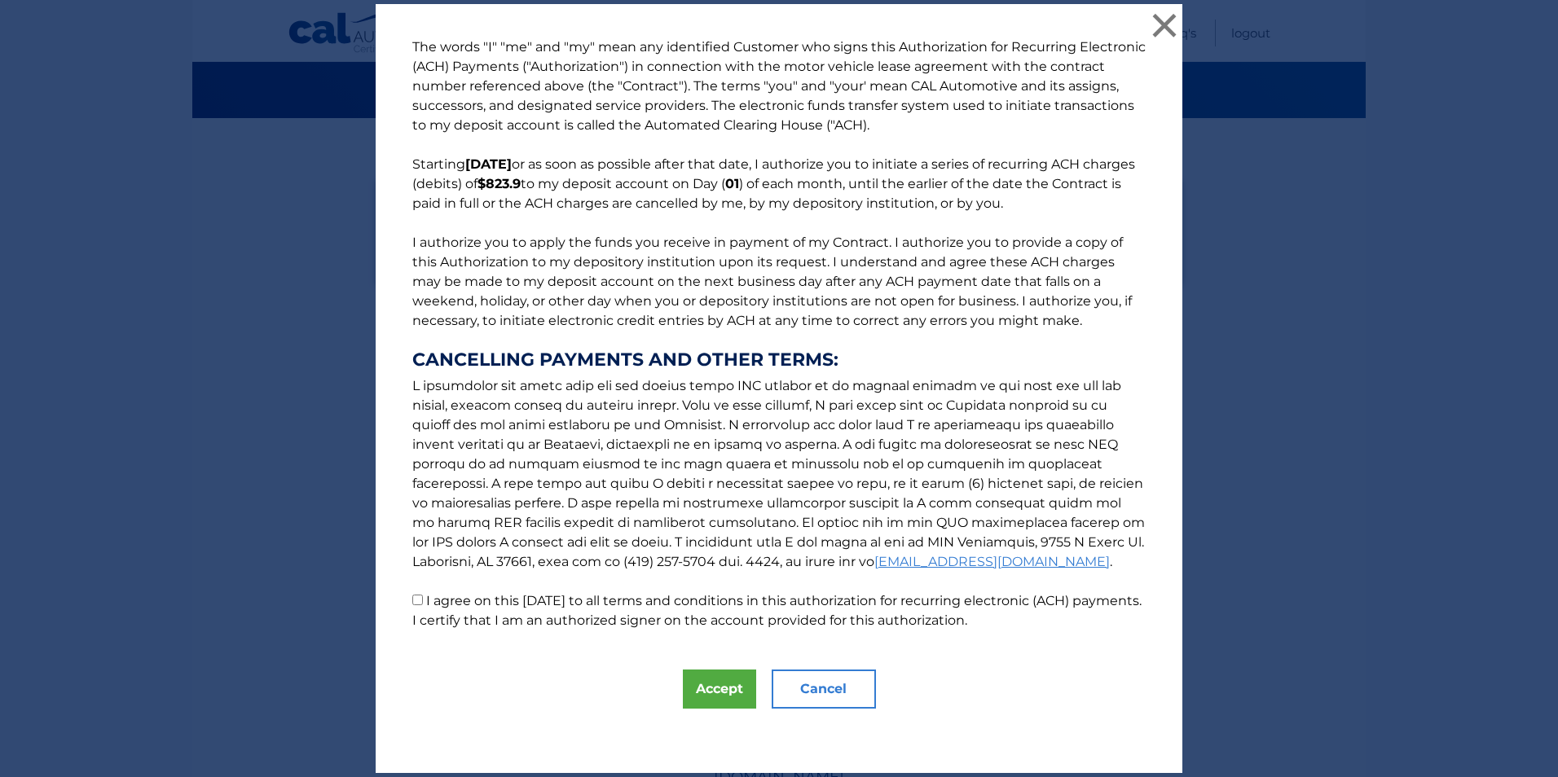
click at [412, 598] on input "I agree on this 10/01/2025 to all terms and conditions in this authorization fo…" at bounding box center [417, 600] width 11 height 11
checkbox input "true"
click at [709, 679] on button "Accept" at bounding box center [719, 689] width 73 height 39
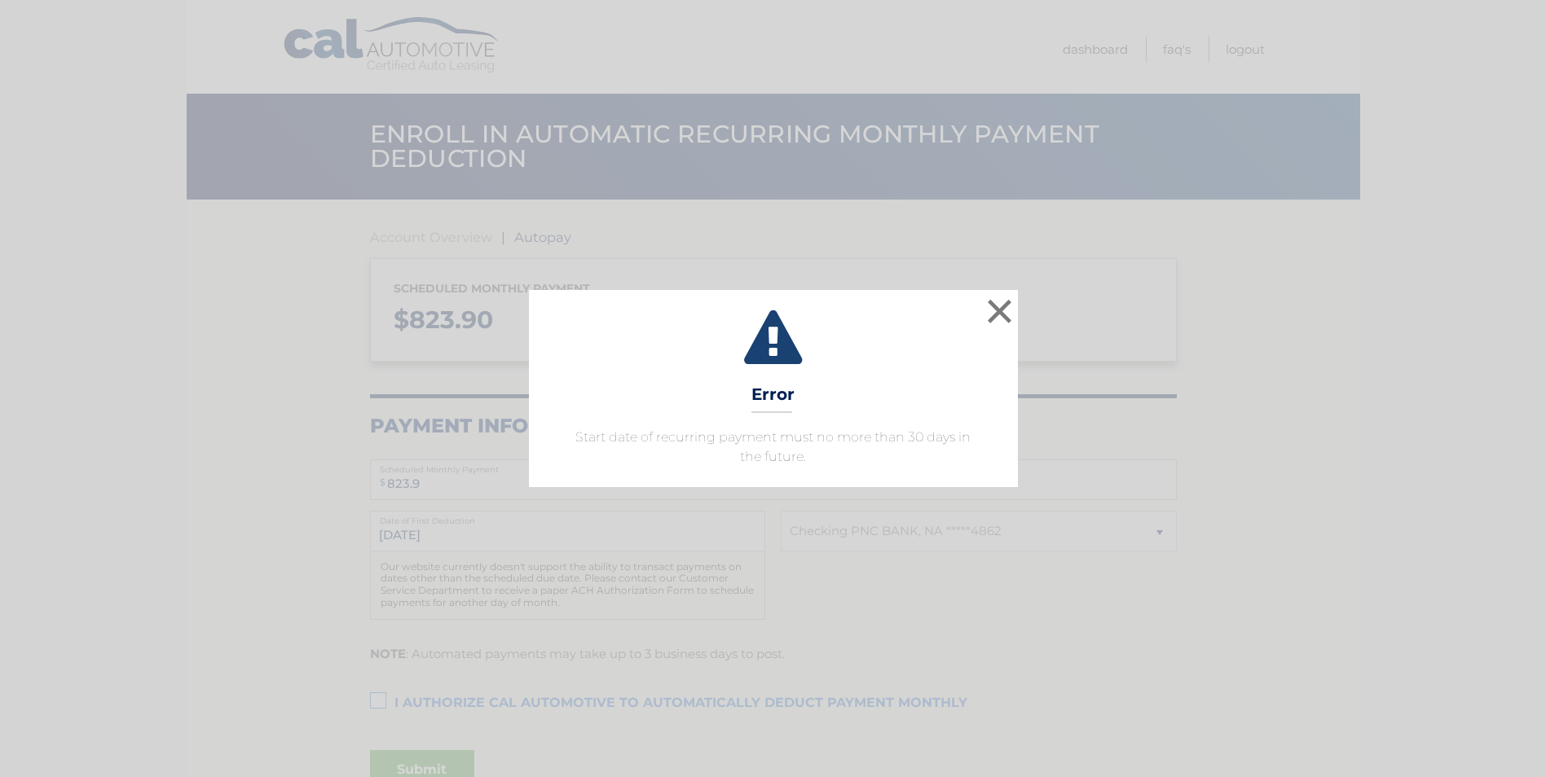
select select "NDVlYjc3ZGYtNDE4Yi00ZmFmLTkzNzMtYjIzYjM0YzlkYzNl"
click at [1010, 307] on button "×" at bounding box center [1005, 311] width 33 height 33
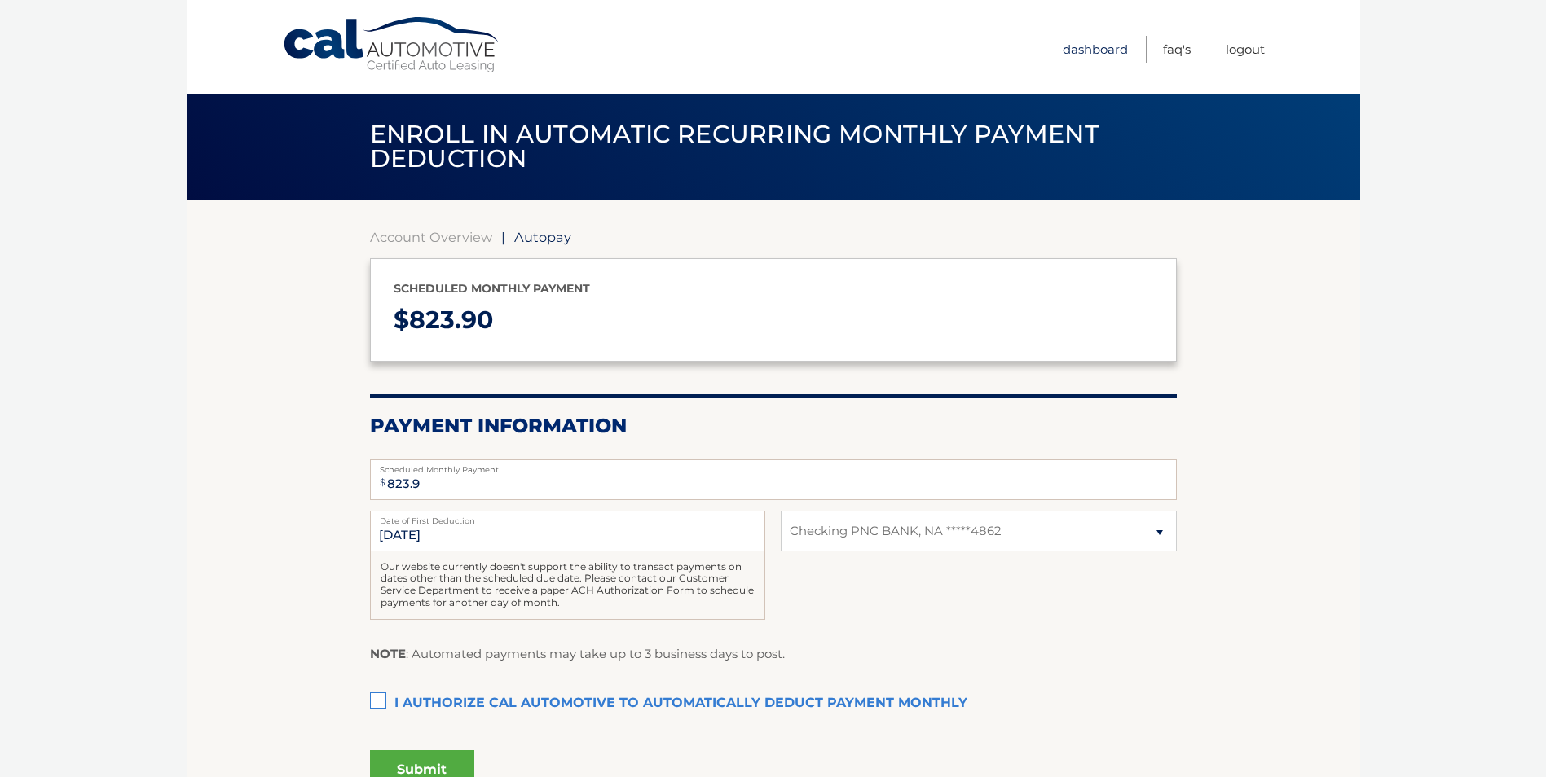
click at [1085, 51] on link "Dashboard" at bounding box center [1095, 49] width 65 height 27
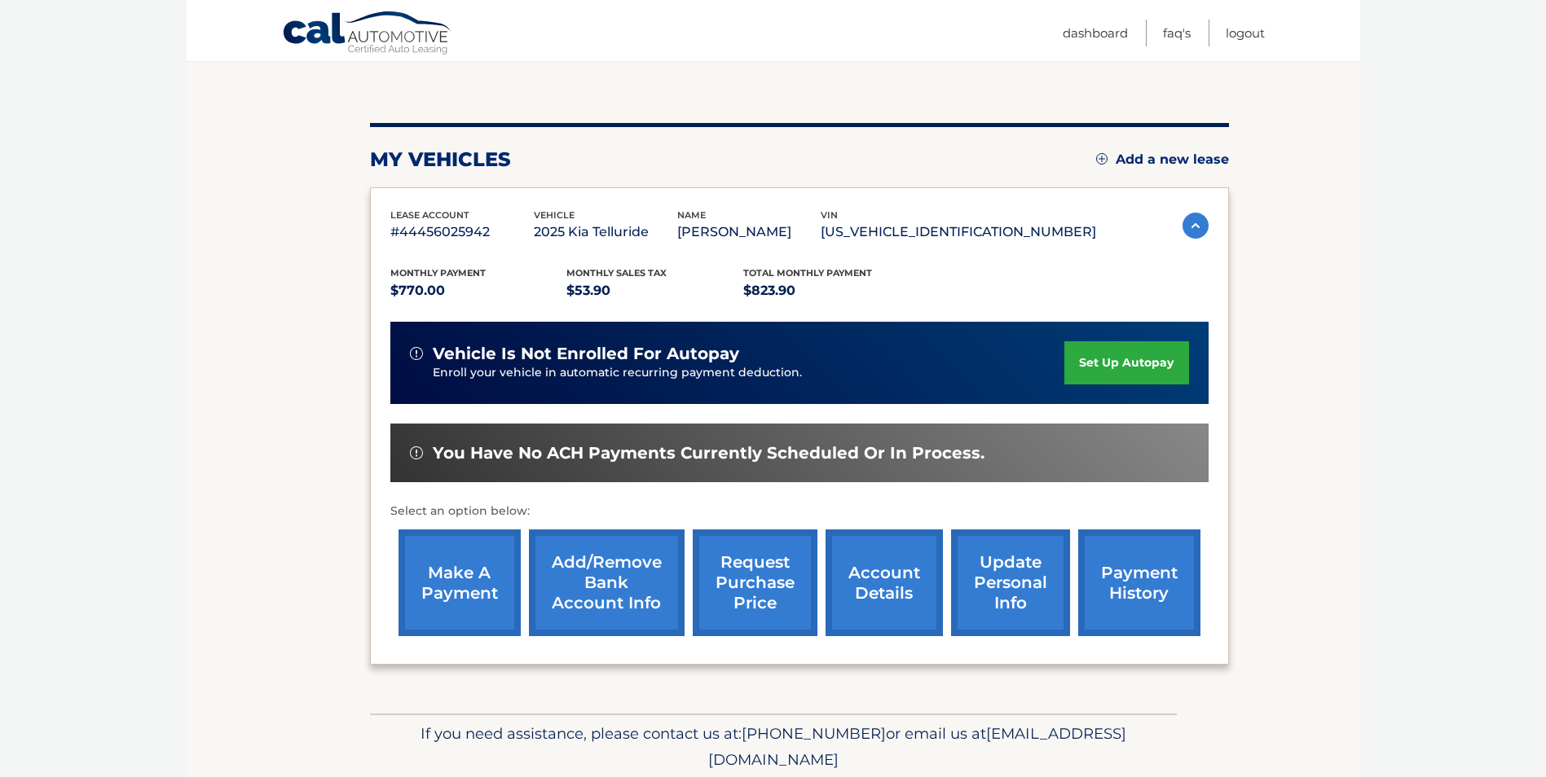
scroll to position [163, 0]
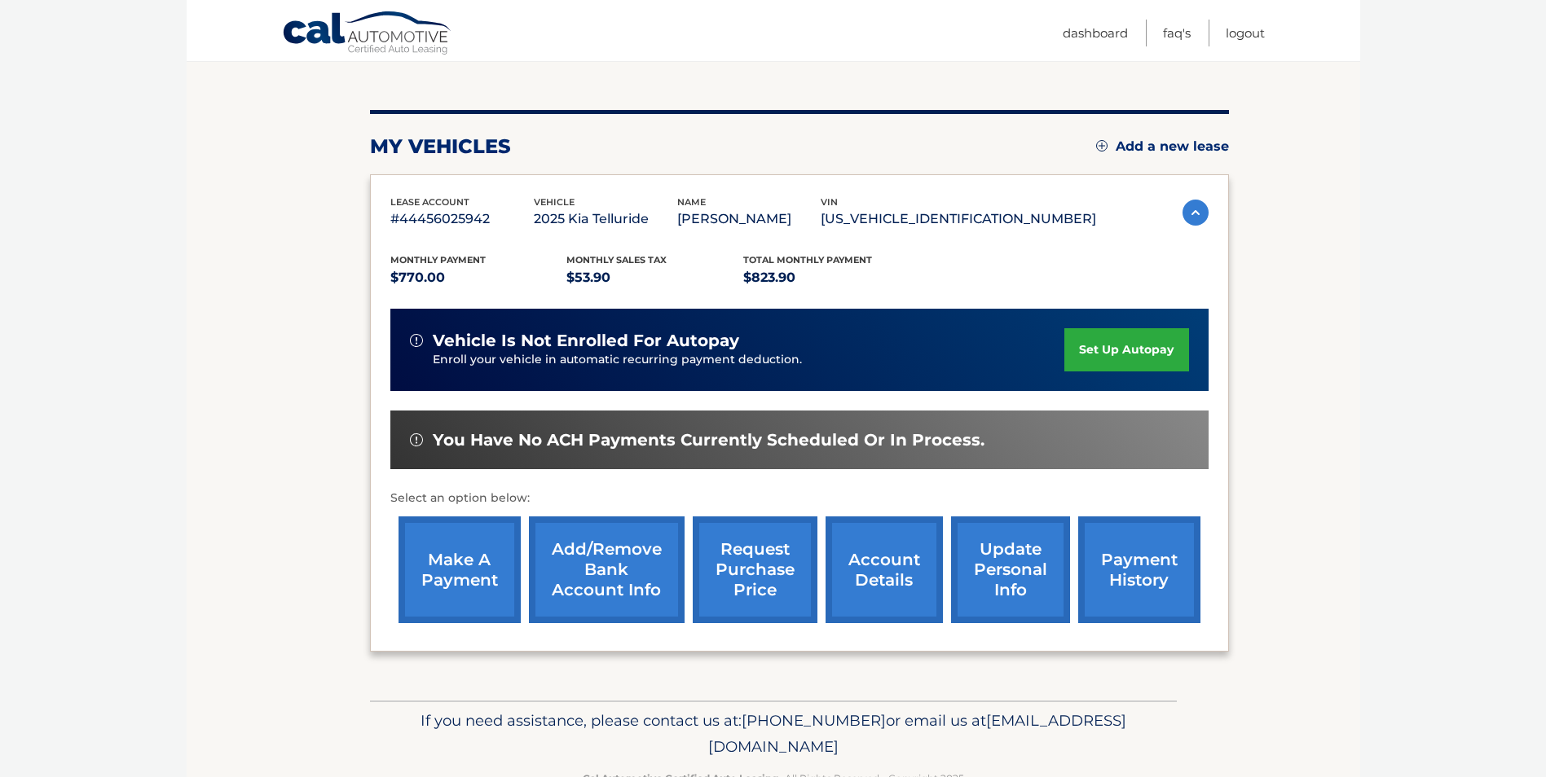
click at [458, 573] on link "make a payment" at bounding box center [459, 570] width 122 height 107
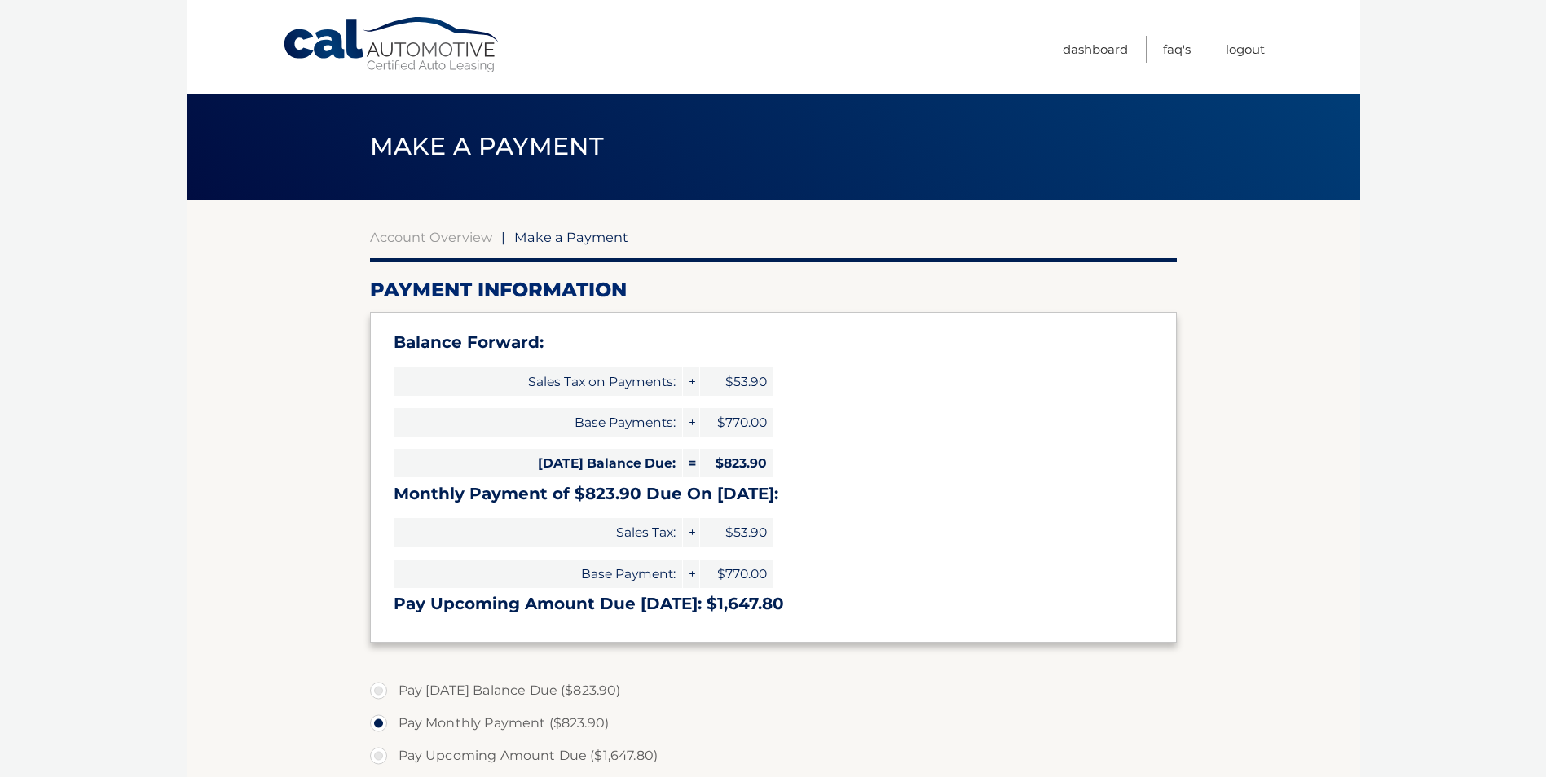
select select "NDVlYjc3ZGYtNDE4Yi00ZmFmLTkzNzMtYjIzYjM0YzlkYzNl"
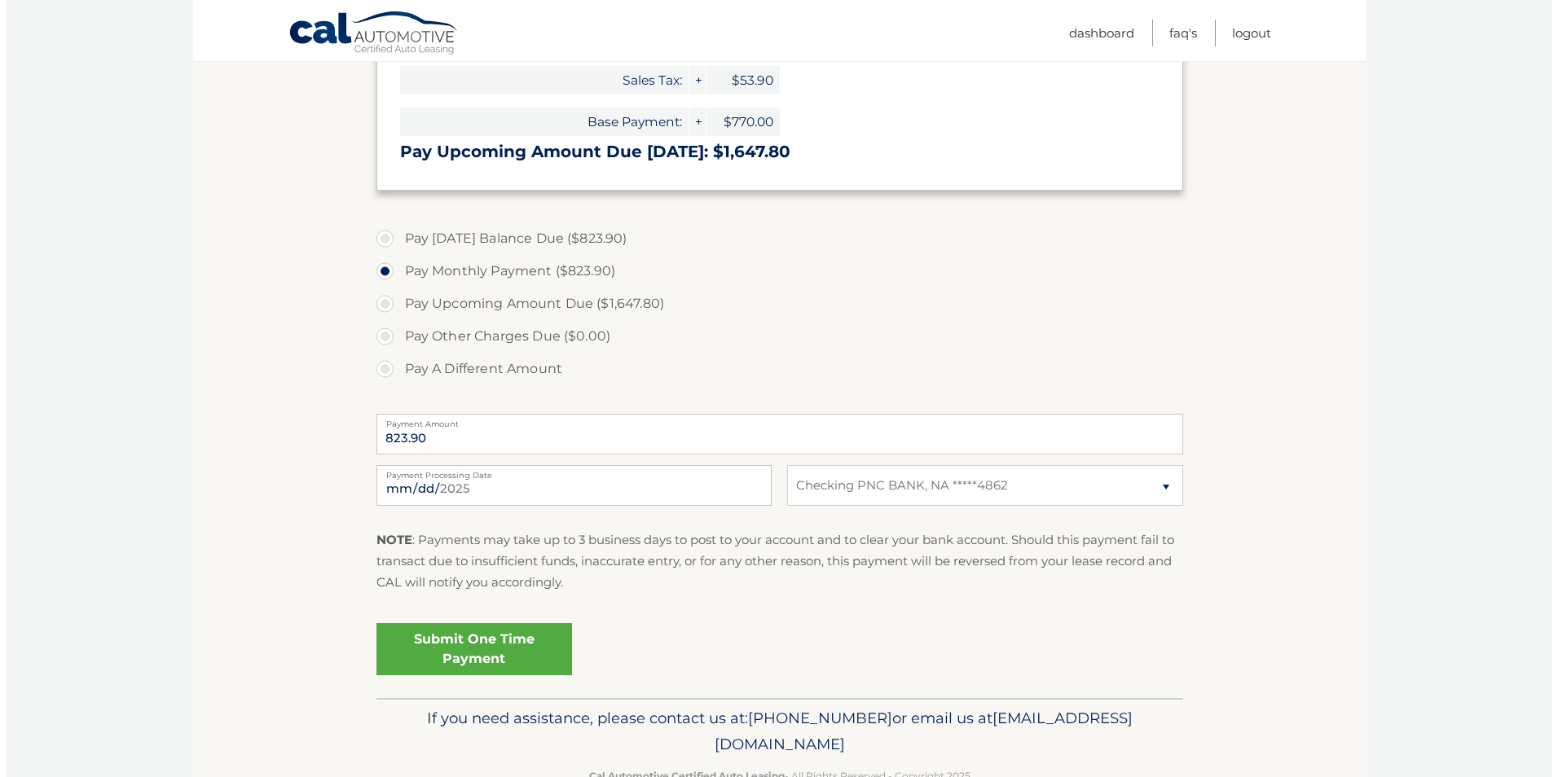
scroll to position [489, 0]
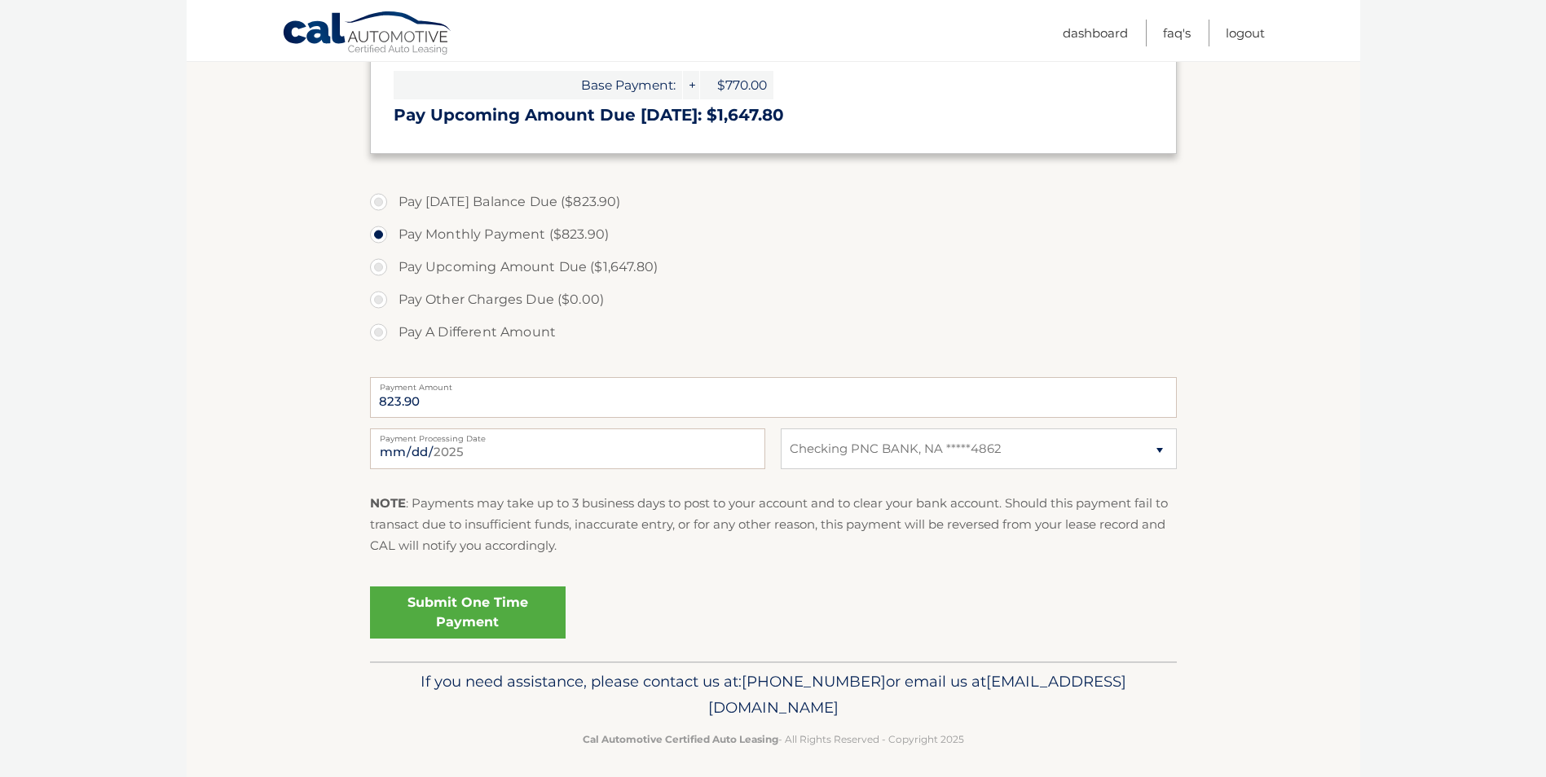
click at [465, 607] on link "Submit One Time Payment" at bounding box center [468, 613] width 196 height 52
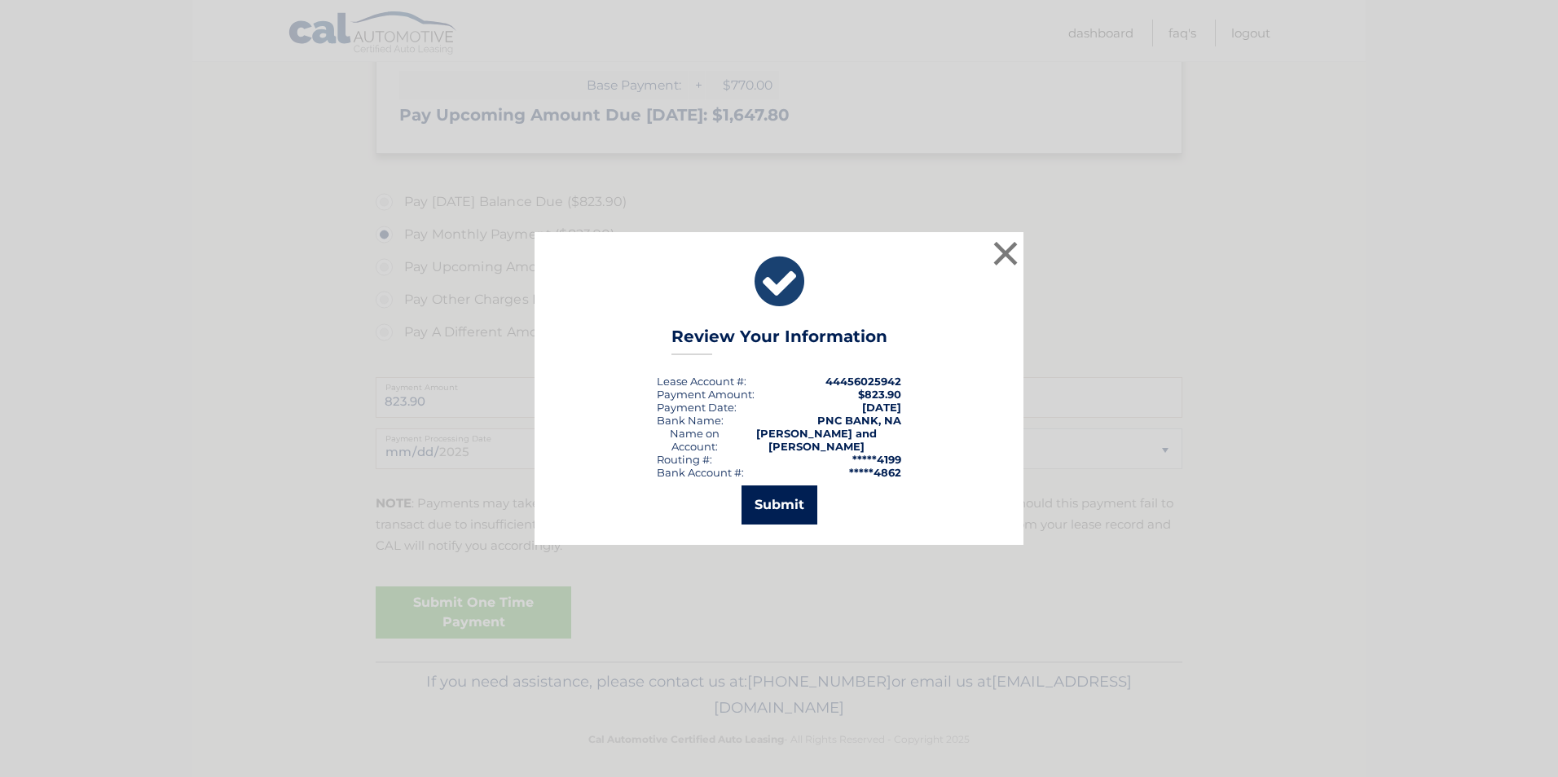
click at [766, 496] on button "Submit" at bounding box center [779, 505] width 76 height 39
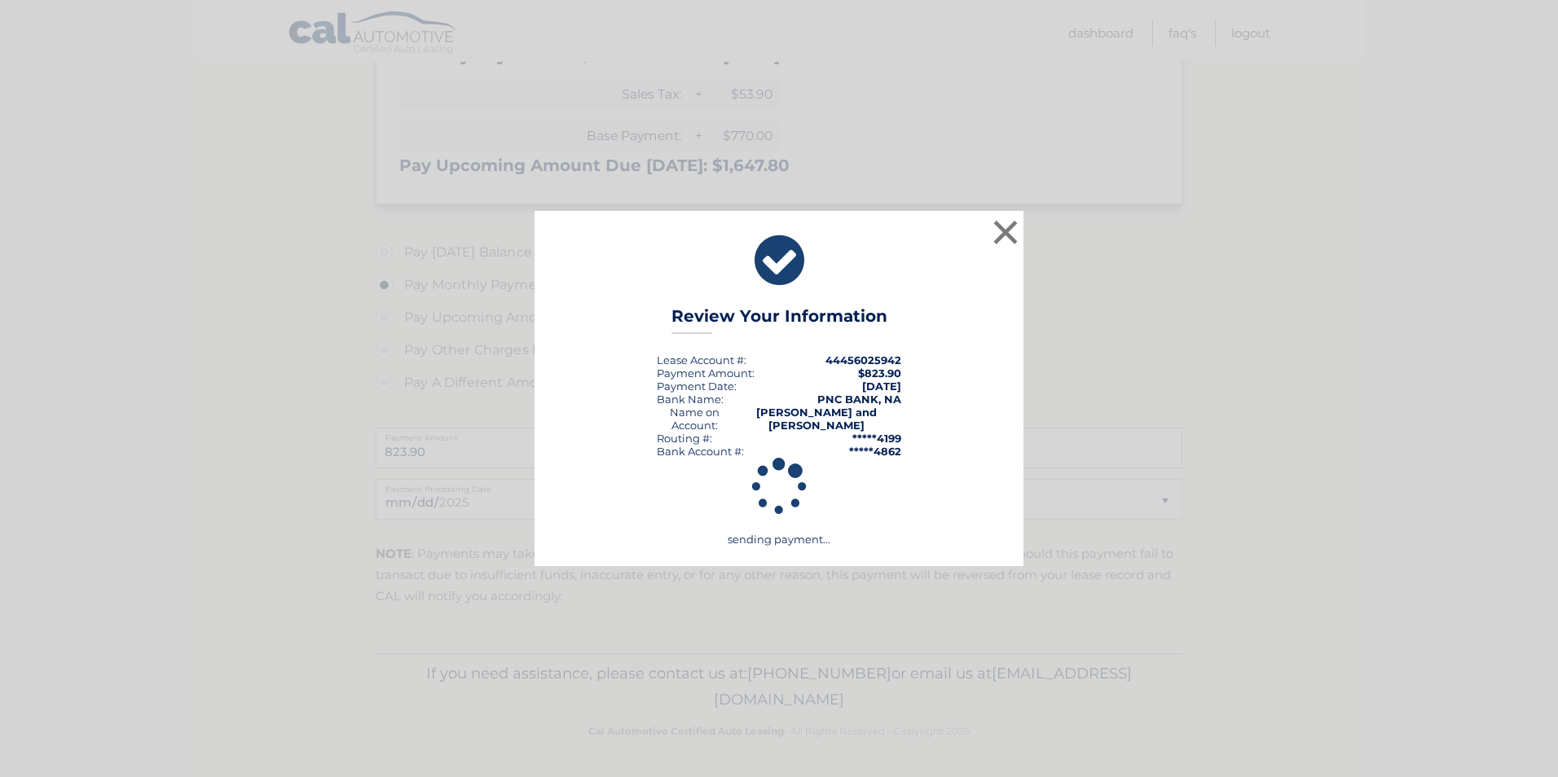
scroll to position [438, 0]
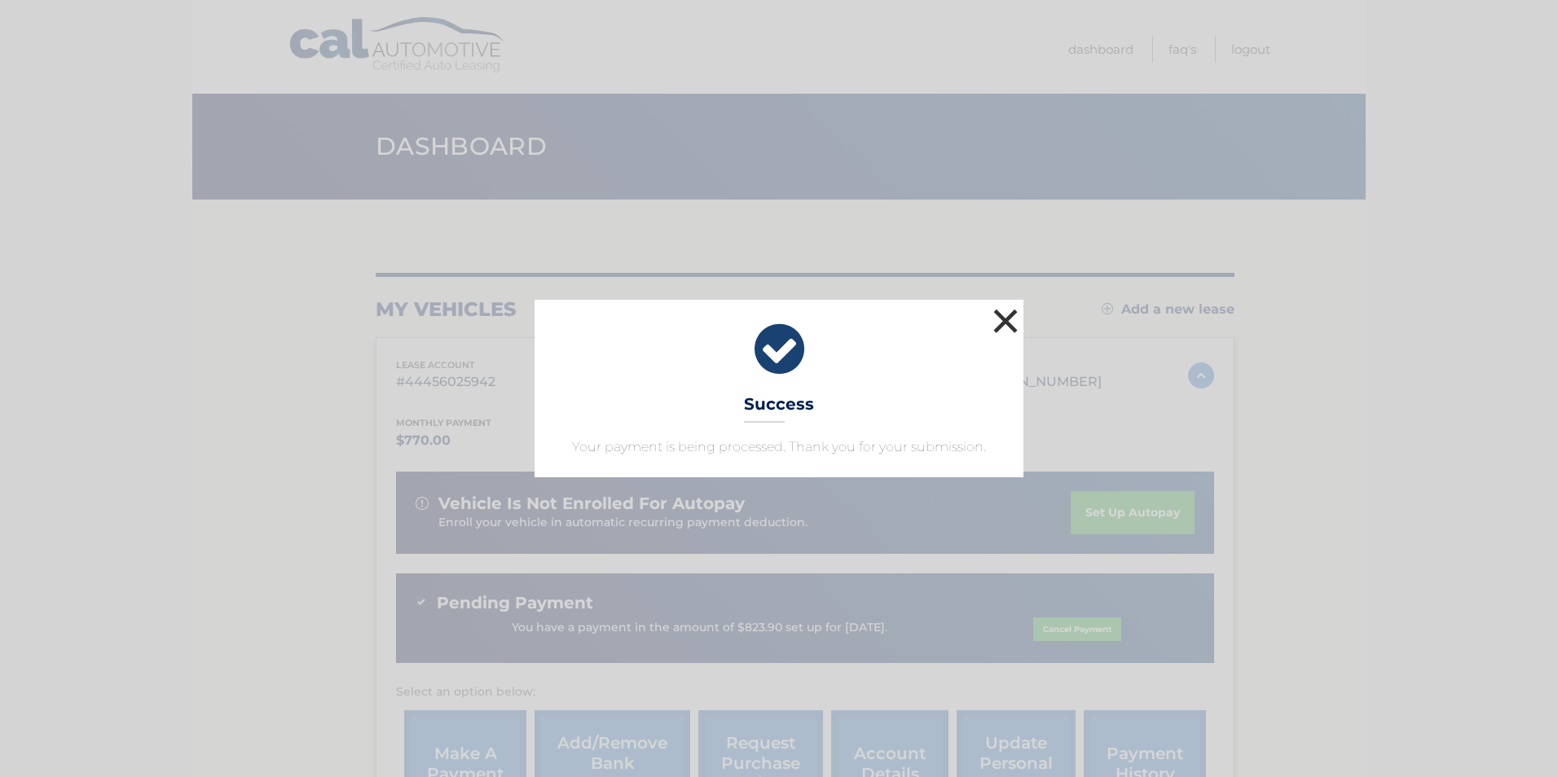
click at [1005, 313] on button "×" at bounding box center [1005, 321] width 33 height 33
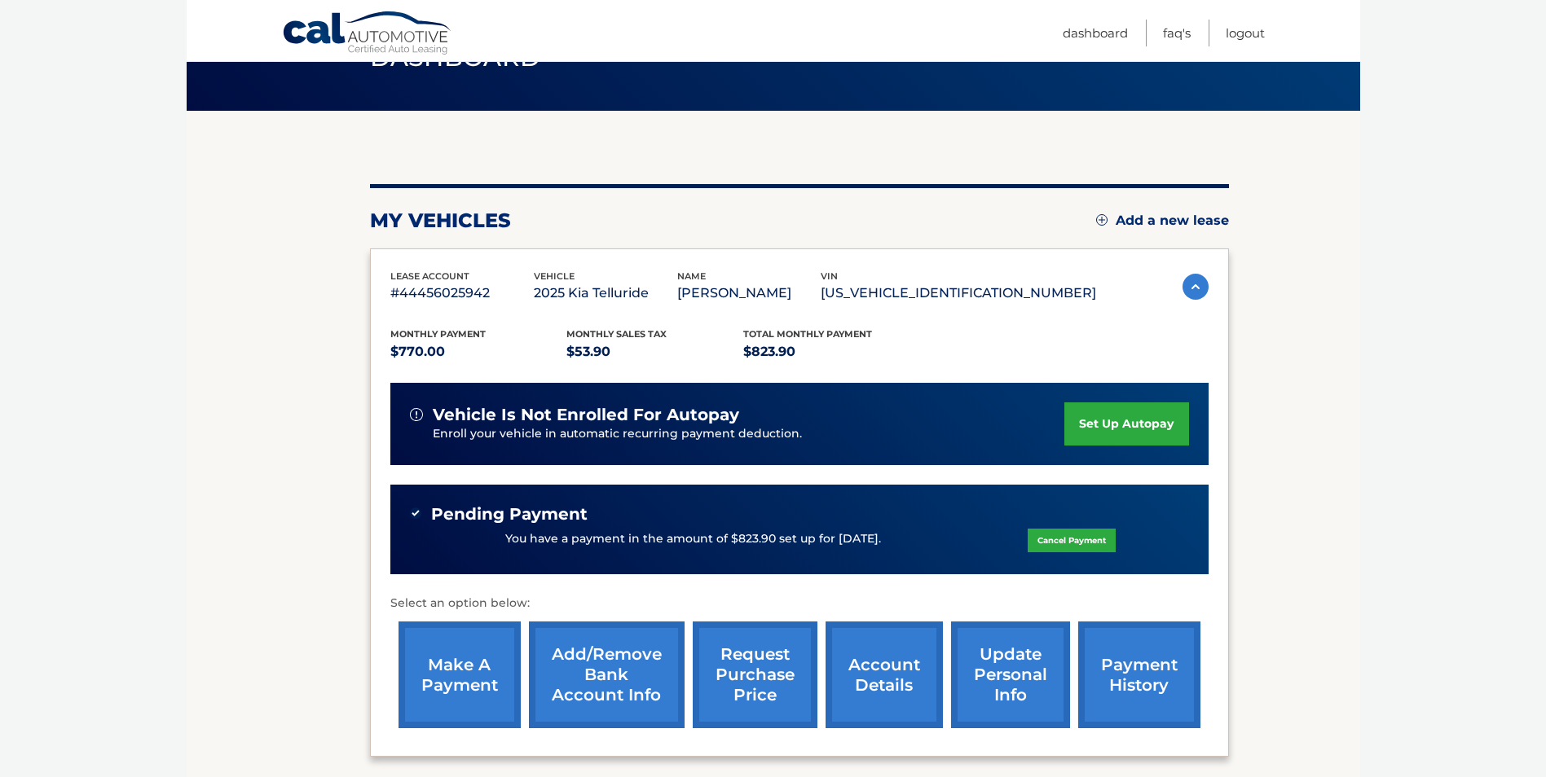
scroll to position [241, 0]
